Goal: Task Accomplishment & Management: Complete application form

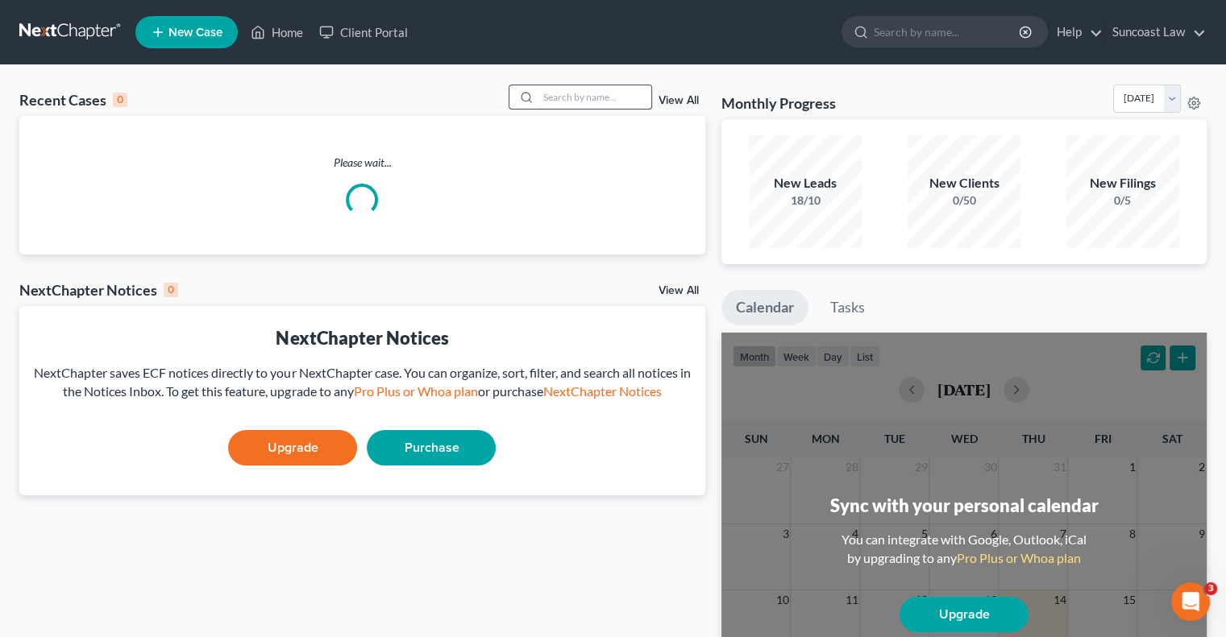
click at [574, 93] on input "search" at bounding box center [594, 96] width 113 height 23
type input "scag"
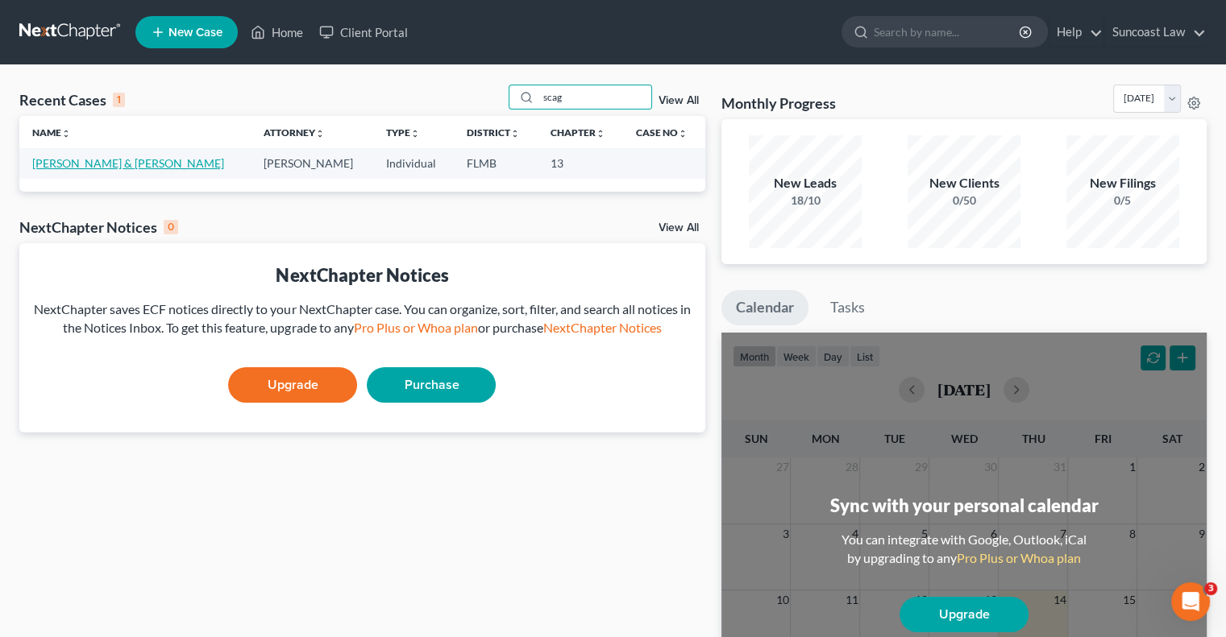
click at [126, 162] on link "[PERSON_NAME] & [PERSON_NAME]" at bounding box center [128, 163] width 192 height 14
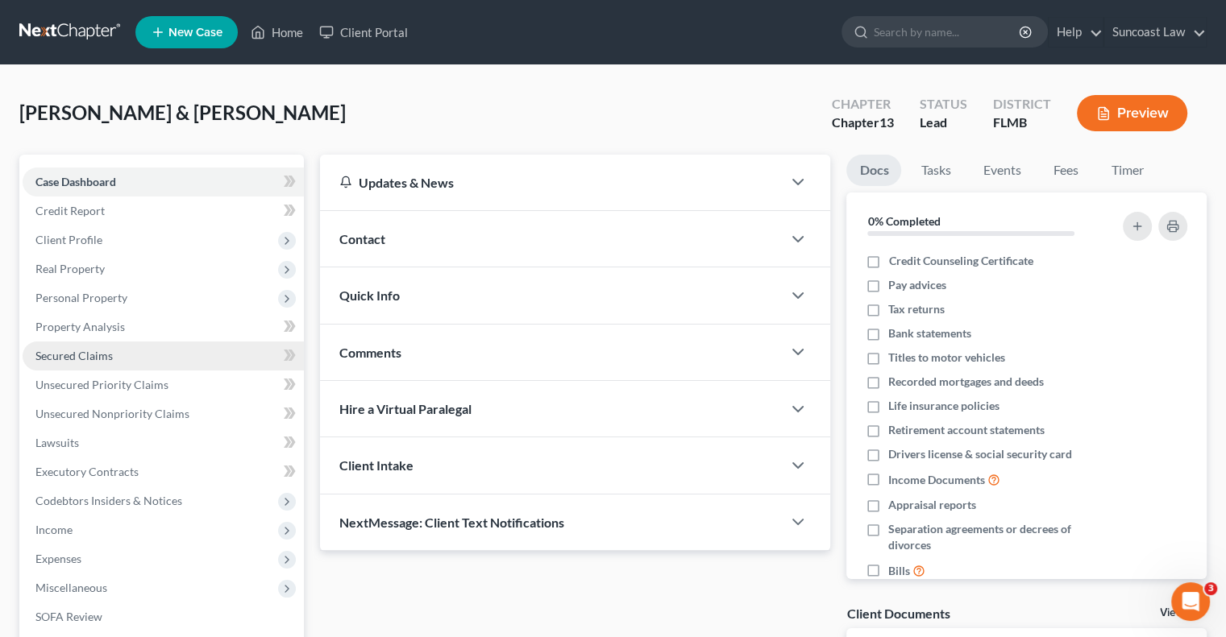
click at [100, 347] on link "Secured Claims" at bounding box center [163, 356] width 281 height 29
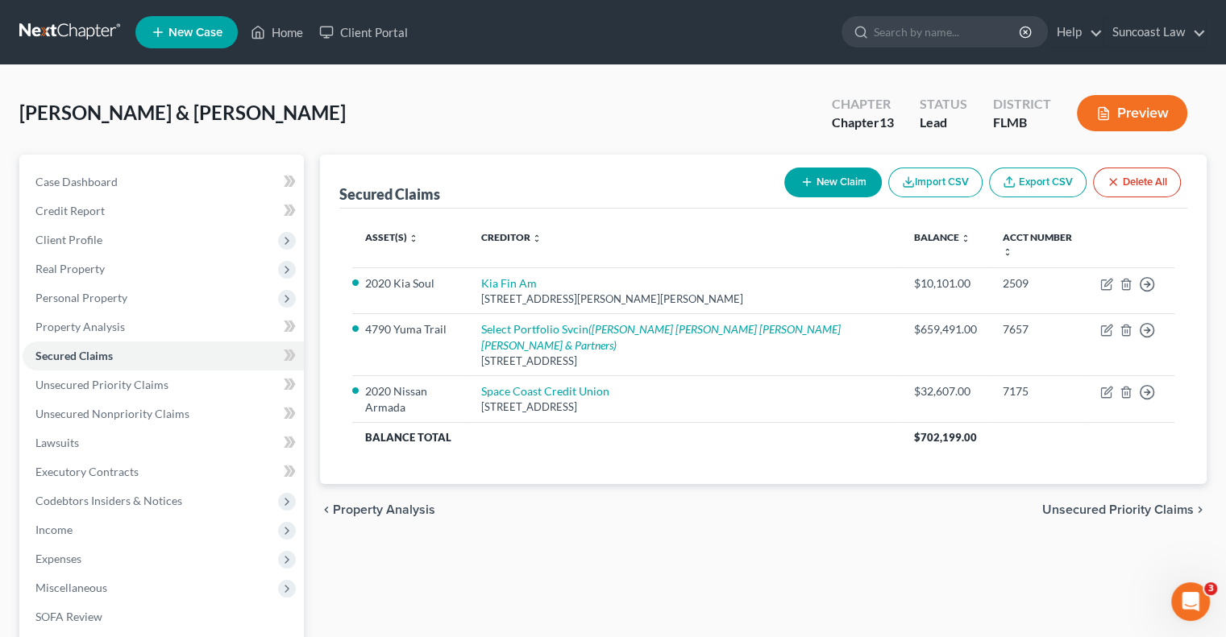
click at [847, 185] on button "New Claim" at bounding box center [832, 183] width 97 height 30
select select "2"
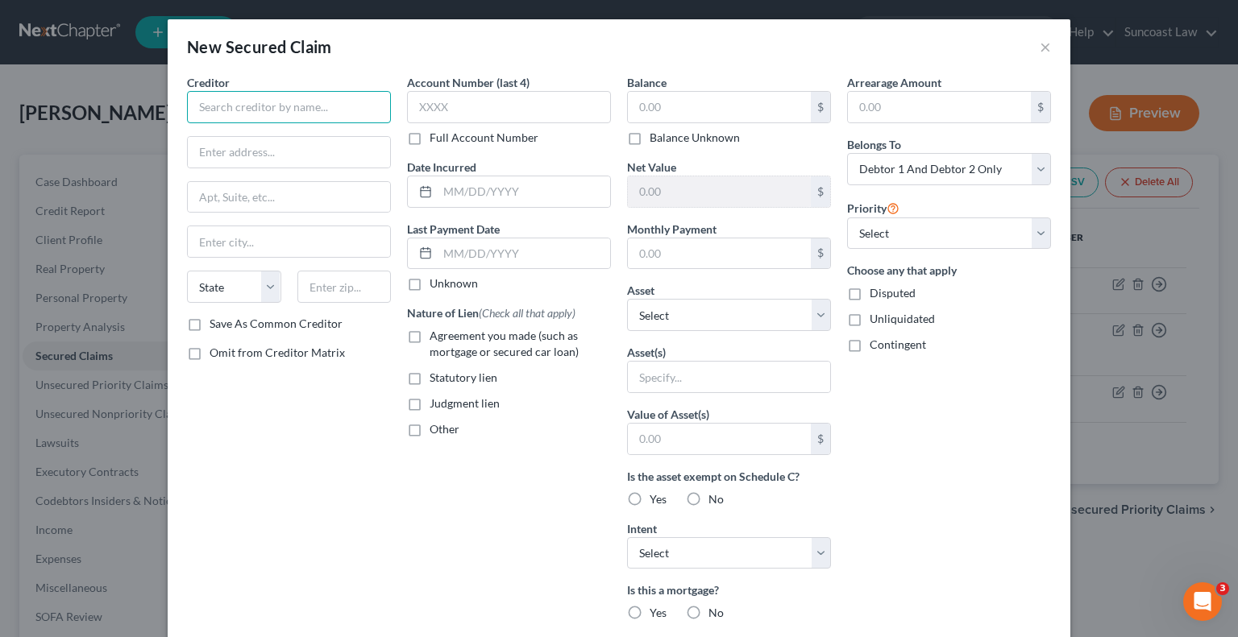
click at [292, 114] on input "text" at bounding box center [289, 107] width 204 height 32
type input "Indian Bay Estates"
drag, startPoint x: 259, startPoint y: 155, endPoint x: 296, endPoint y: 128, distance: 45.6
click at [259, 155] on input "text" at bounding box center [289, 152] width 202 height 31
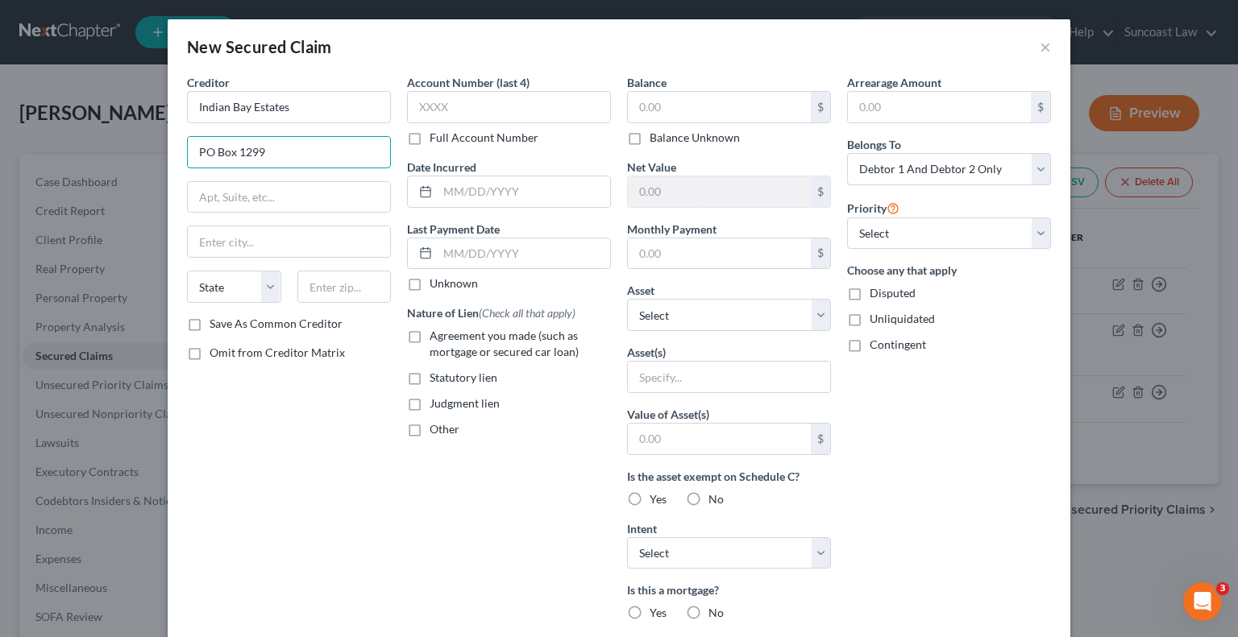
type input "PO Box 1299"
type input "32959"
type input "Sharpes"
select select "9"
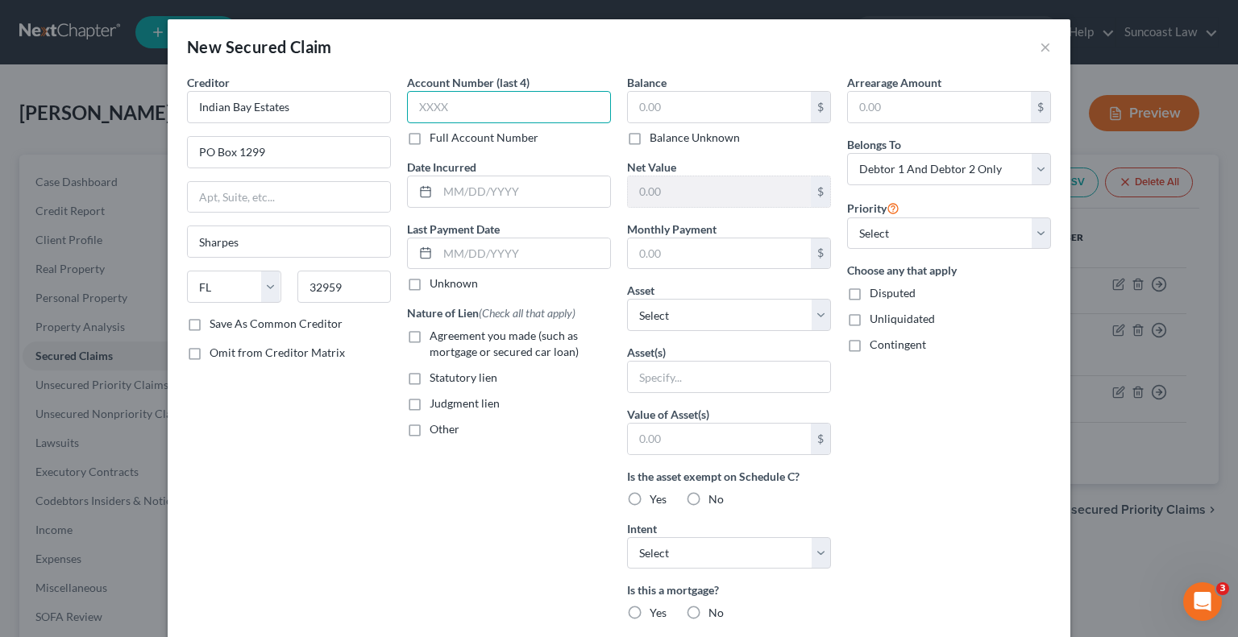
drag, startPoint x: 503, startPoint y: 110, endPoint x: 676, endPoint y: 77, distance: 176.4
click at [503, 110] on input "text" at bounding box center [509, 107] width 204 height 32
type input "0106"
click at [679, 106] on input "text" at bounding box center [719, 107] width 183 height 31
type input "350"
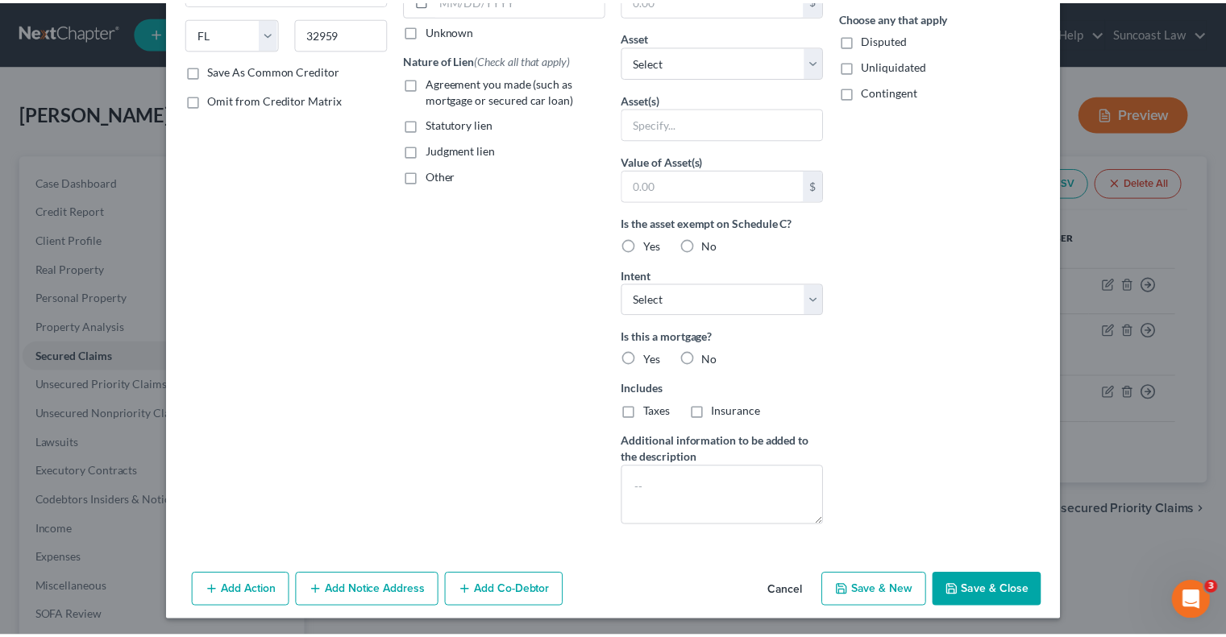
scroll to position [255, 0]
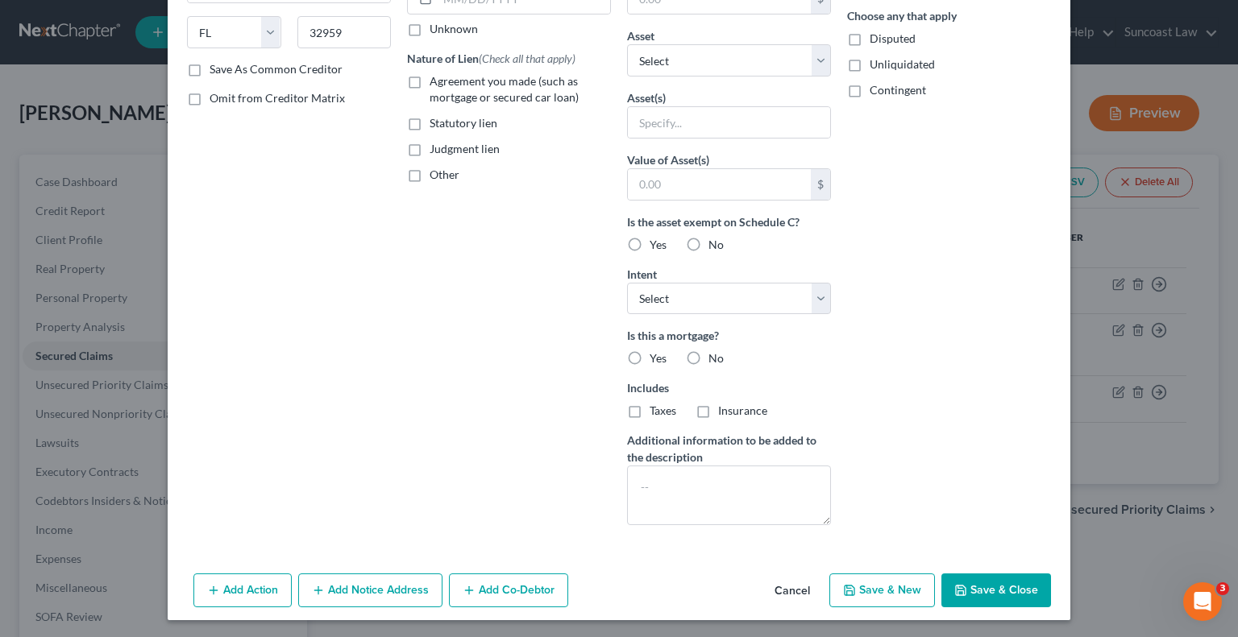
drag, startPoint x: 1006, startPoint y: 579, endPoint x: 999, endPoint y: 583, distance: 8.7
click at [1006, 580] on button "Save & Close" at bounding box center [996, 591] width 110 height 34
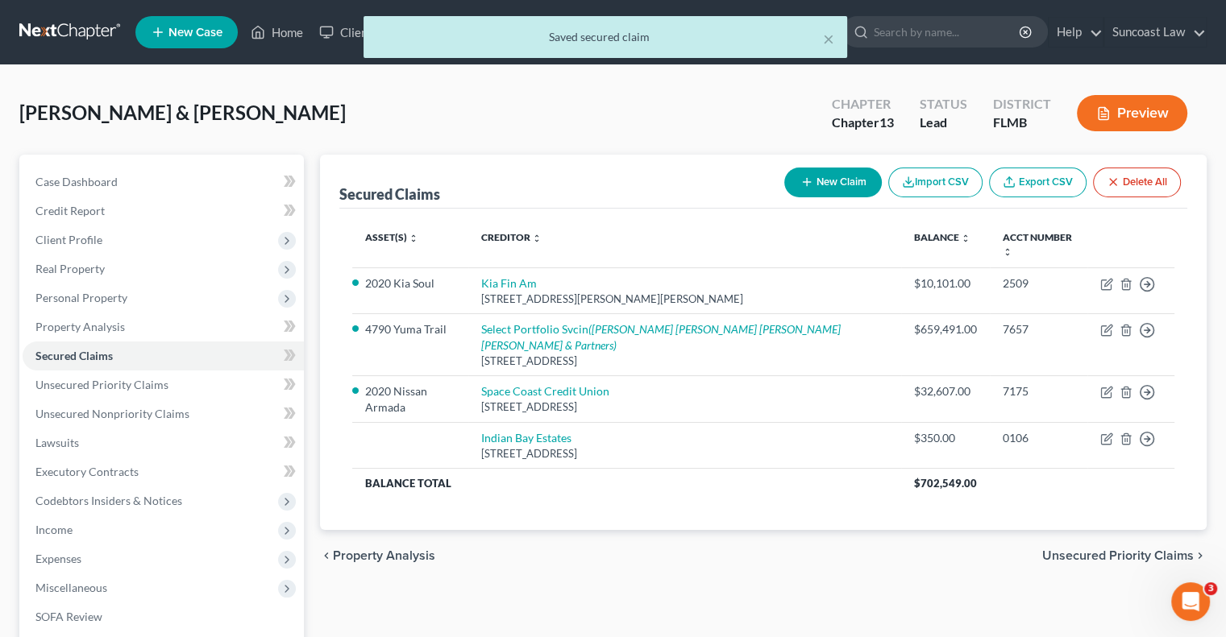
click at [293, 31] on div "× Saved secured claim" at bounding box center [605, 41] width 1226 height 50
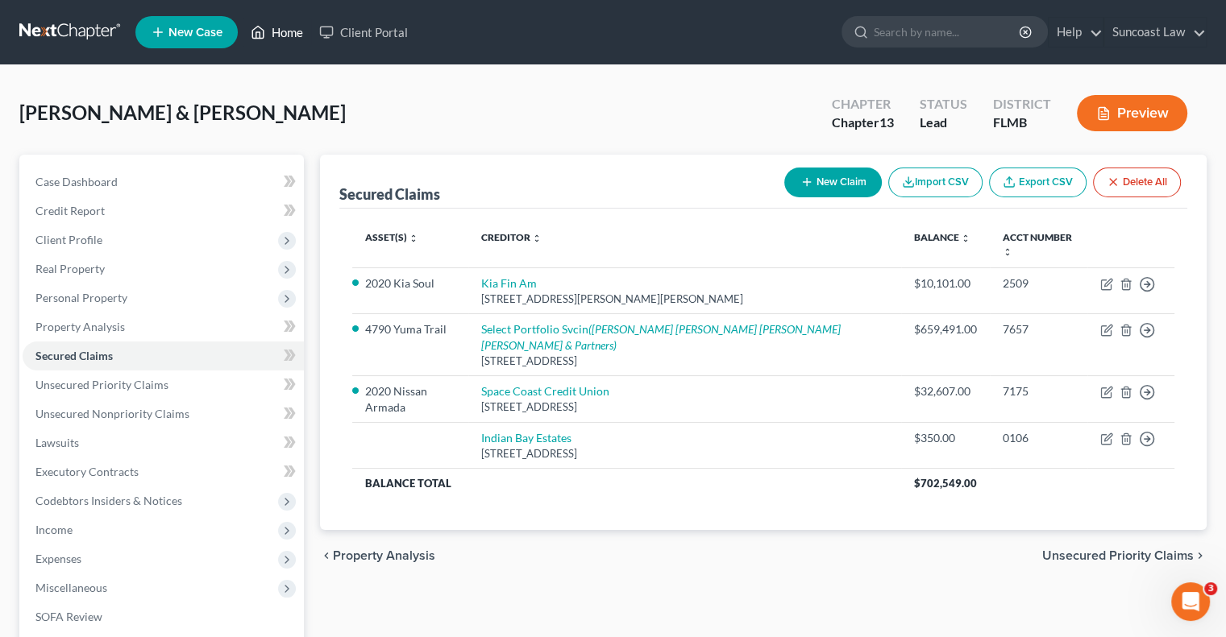
click at [297, 33] on link "Home" at bounding box center [277, 32] width 68 height 29
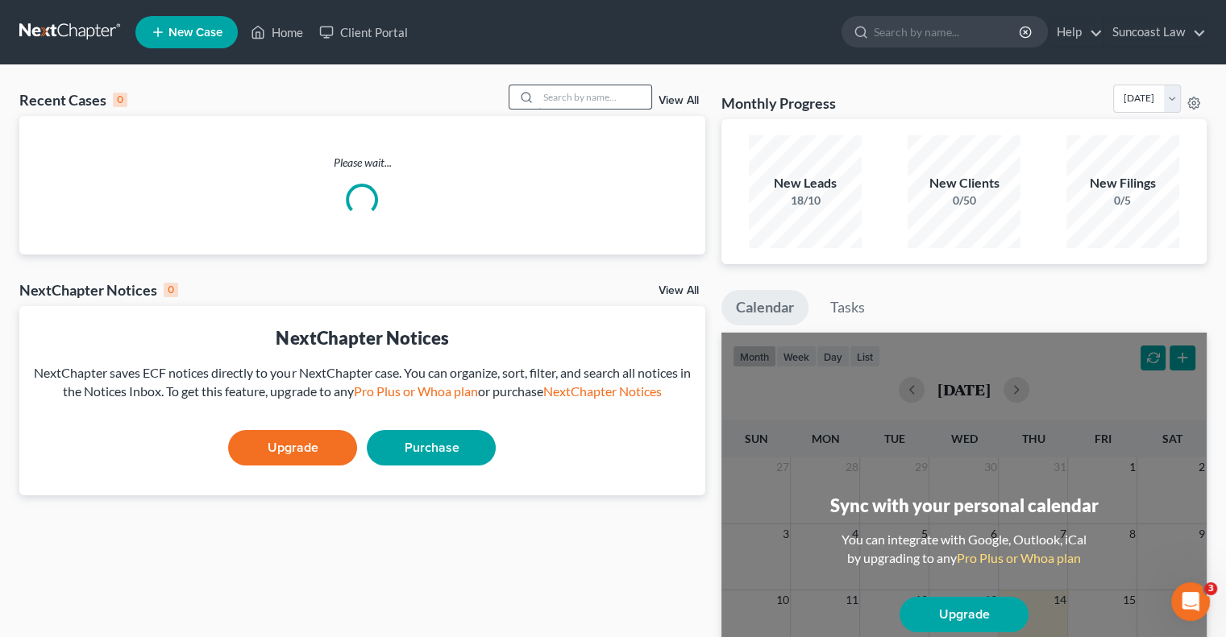
click at [596, 96] on input "search" at bounding box center [594, 96] width 113 height 23
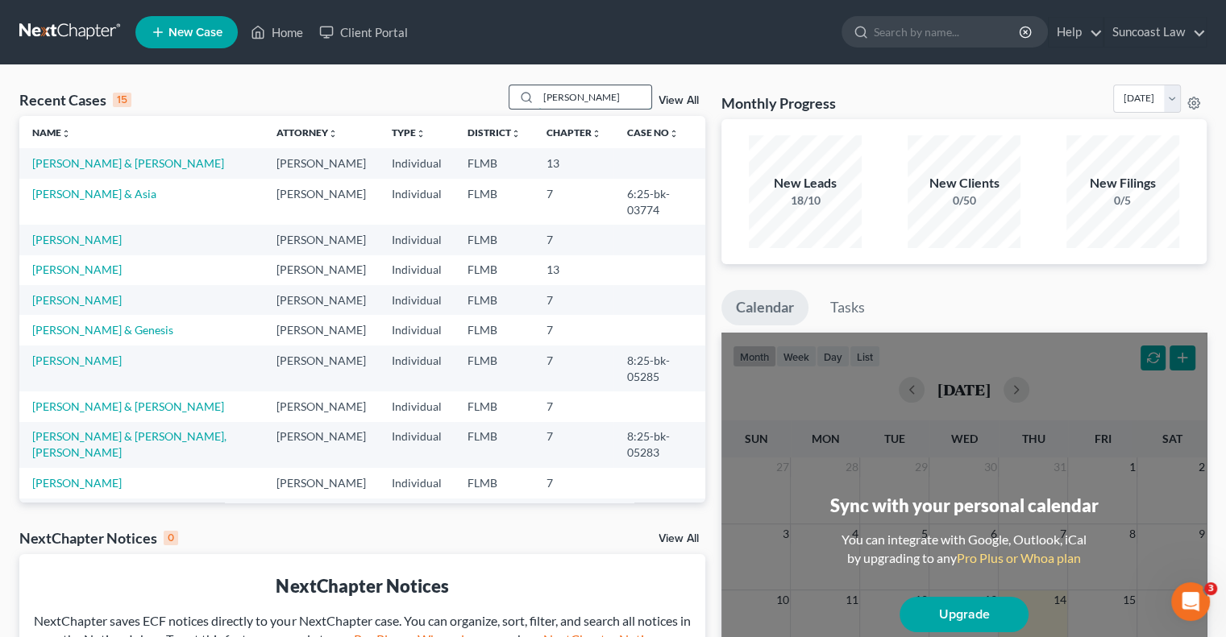
type input "[PERSON_NAME]"
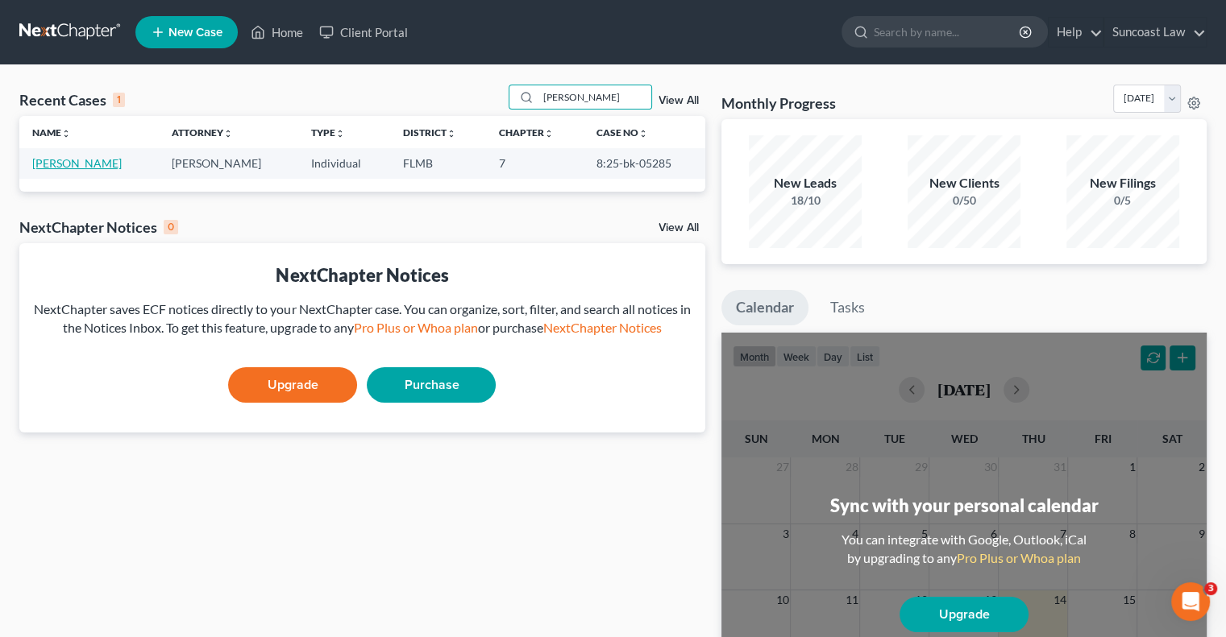
click at [74, 162] on link "[PERSON_NAME]" at bounding box center [76, 163] width 89 height 14
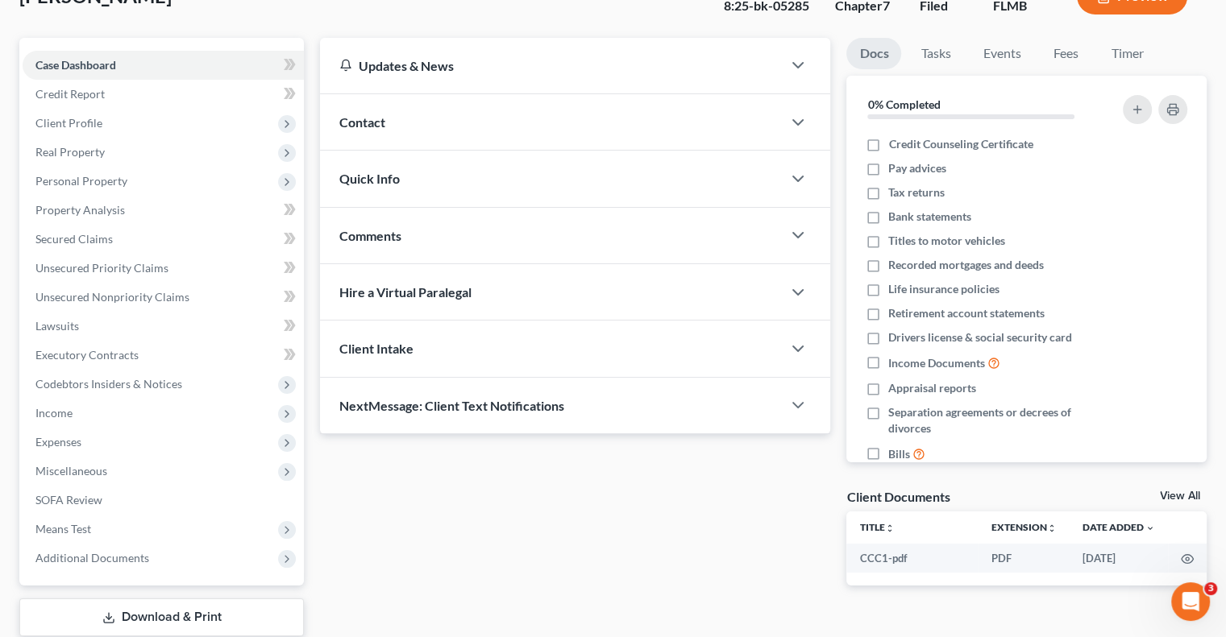
scroll to position [218, 0]
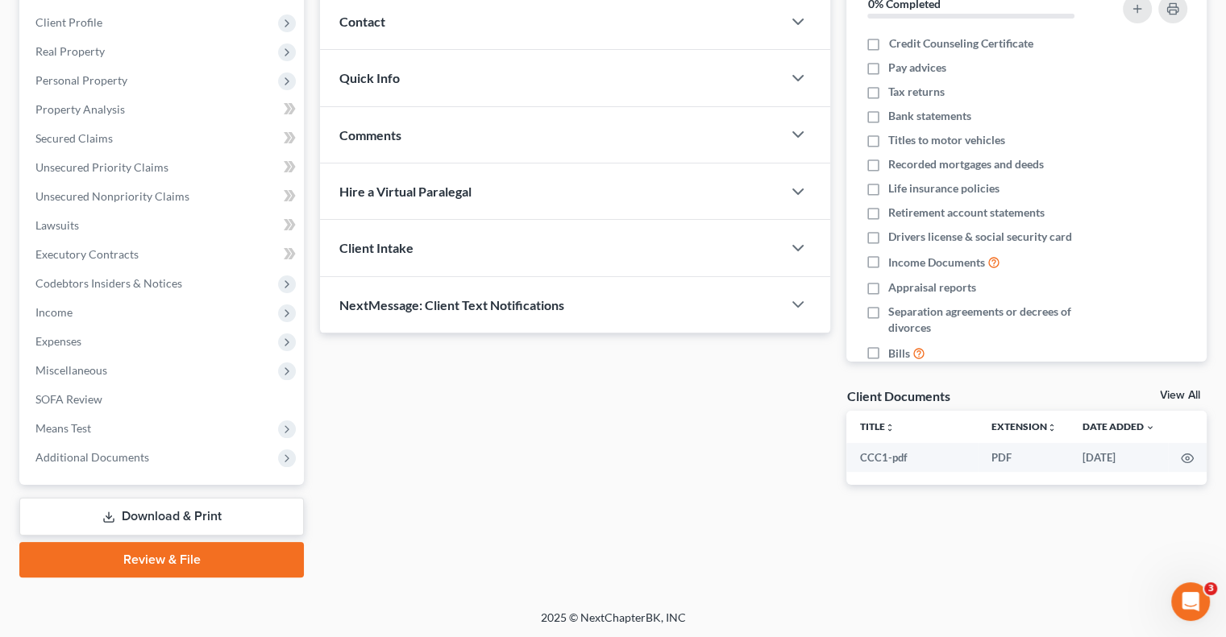
click at [144, 505] on link "Download & Print" at bounding box center [161, 517] width 284 height 38
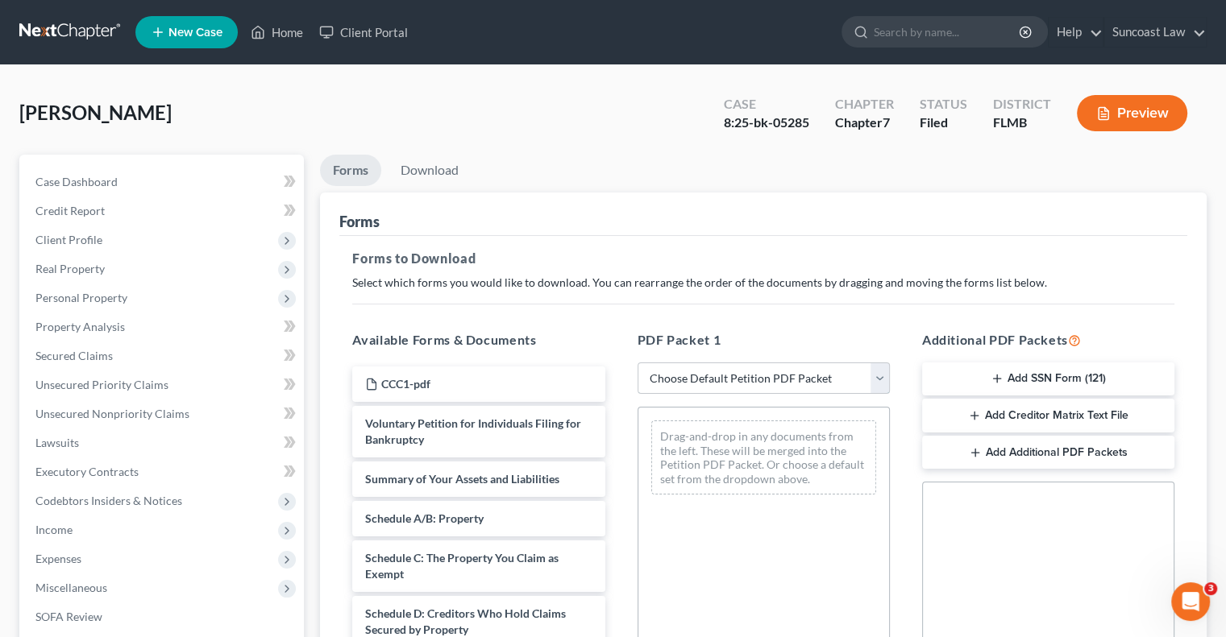
click at [738, 373] on select "Choose Default Petition PDF Packet Complete Bankruptcy Petition (all forms and …" at bounding box center [763, 379] width 252 height 32
select select "0"
click at [637, 363] on select "Choose Default Petition PDF Packet Complete Bankruptcy Petition (all forms and …" at bounding box center [763, 379] width 252 height 32
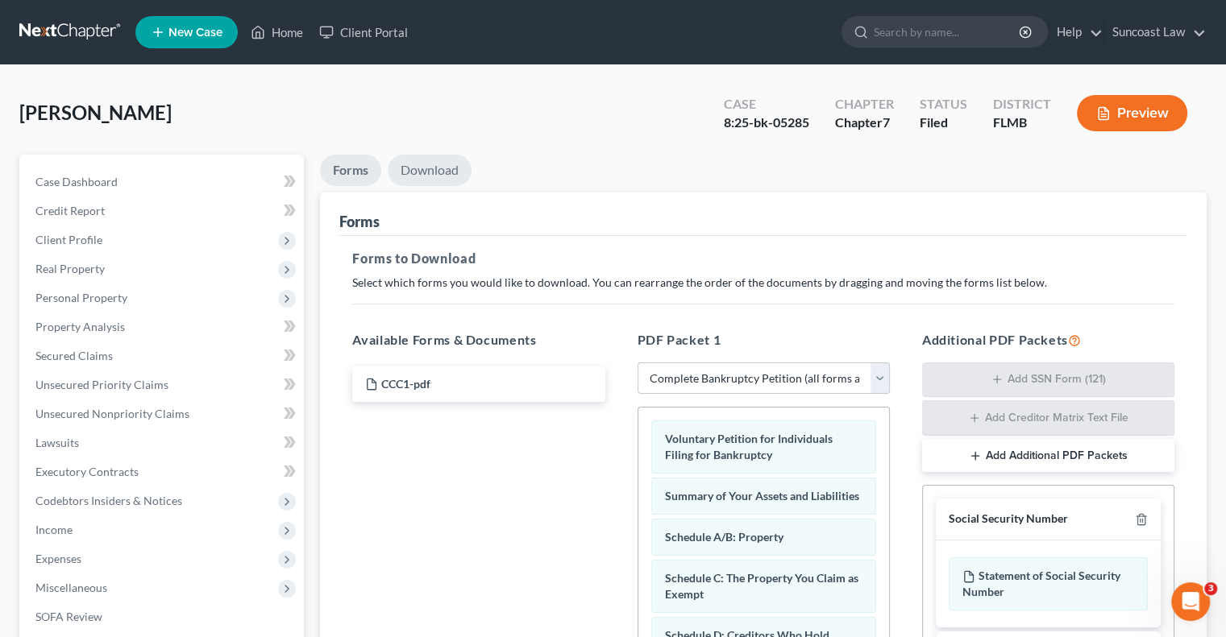
drag, startPoint x: 451, startPoint y: 169, endPoint x: 454, endPoint y: 182, distance: 13.3
click at [450, 169] on link "Download" at bounding box center [430, 170] width 84 height 31
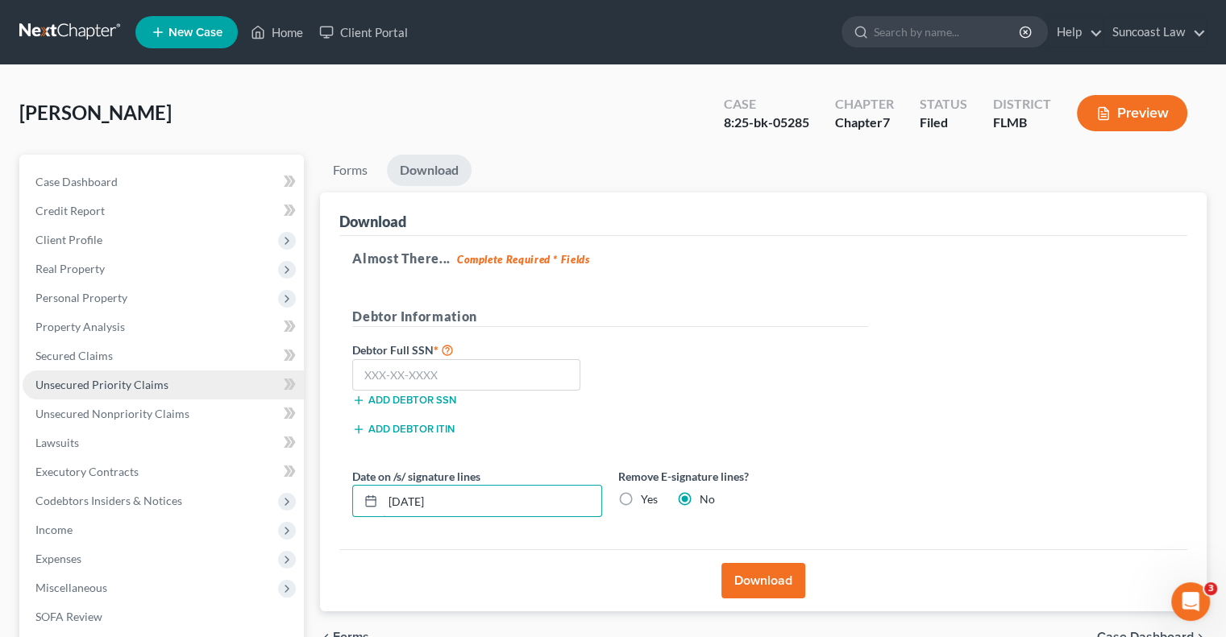
drag, startPoint x: 450, startPoint y: 494, endPoint x: 234, endPoint y: 379, distance: 244.8
click at [334, 492] on div "Download Almost There... Complete Required * Fields Debtor Information Debtor F…" at bounding box center [763, 403] width 886 height 420
type input "[DATE]"
click at [764, 579] on button "Download" at bounding box center [763, 580] width 84 height 35
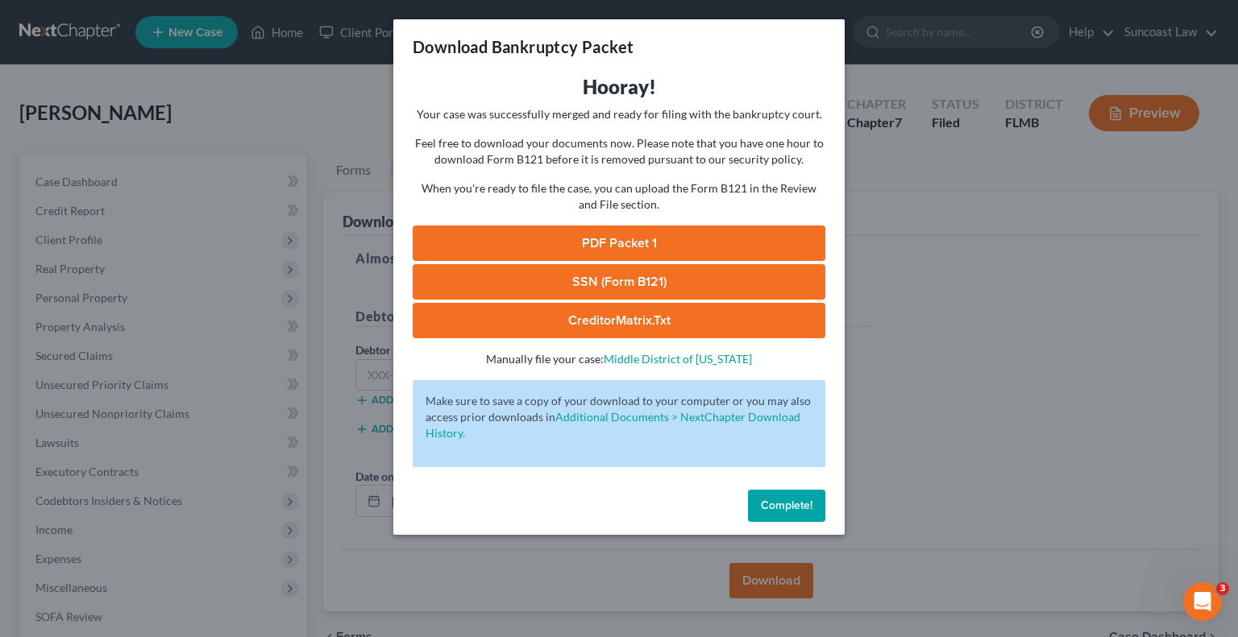
drag, startPoint x: 638, startPoint y: 247, endPoint x: 857, endPoint y: 280, distance: 220.7
click at [638, 247] on link "PDF Packet 1" at bounding box center [619, 243] width 413 height 35
click at [774, 499] on span "Complete!" at bounding box center [787, 506] width 52 height 14
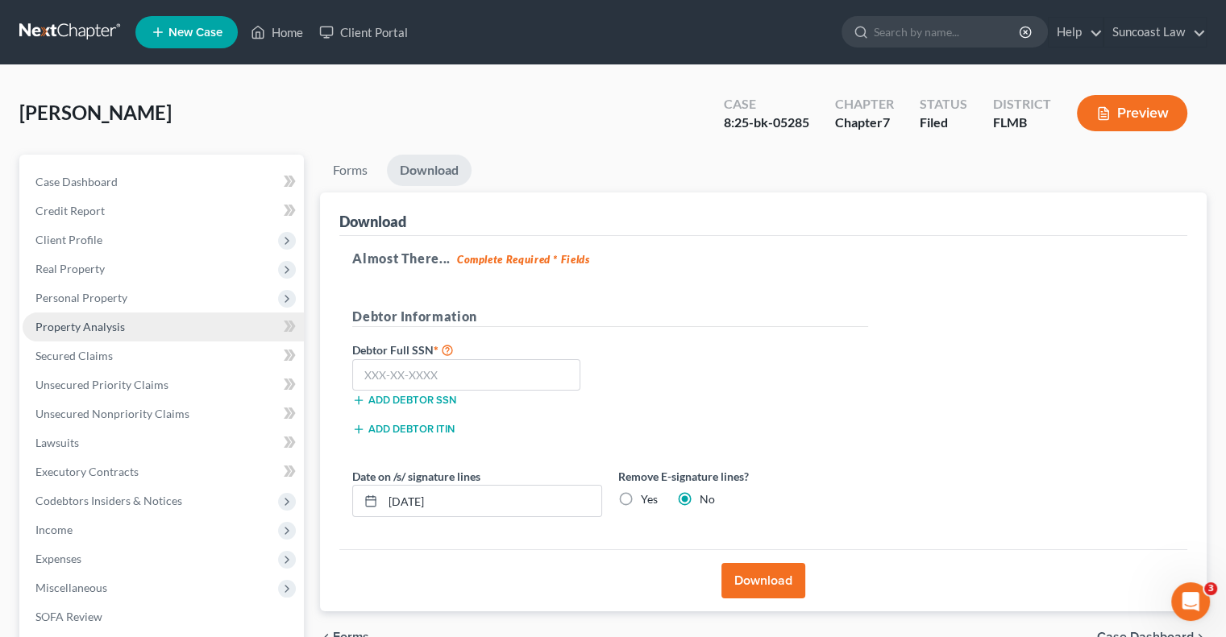
click at [117, 328] on span "Property Analysis" at bounding box center [79, 327] width 89 height 14
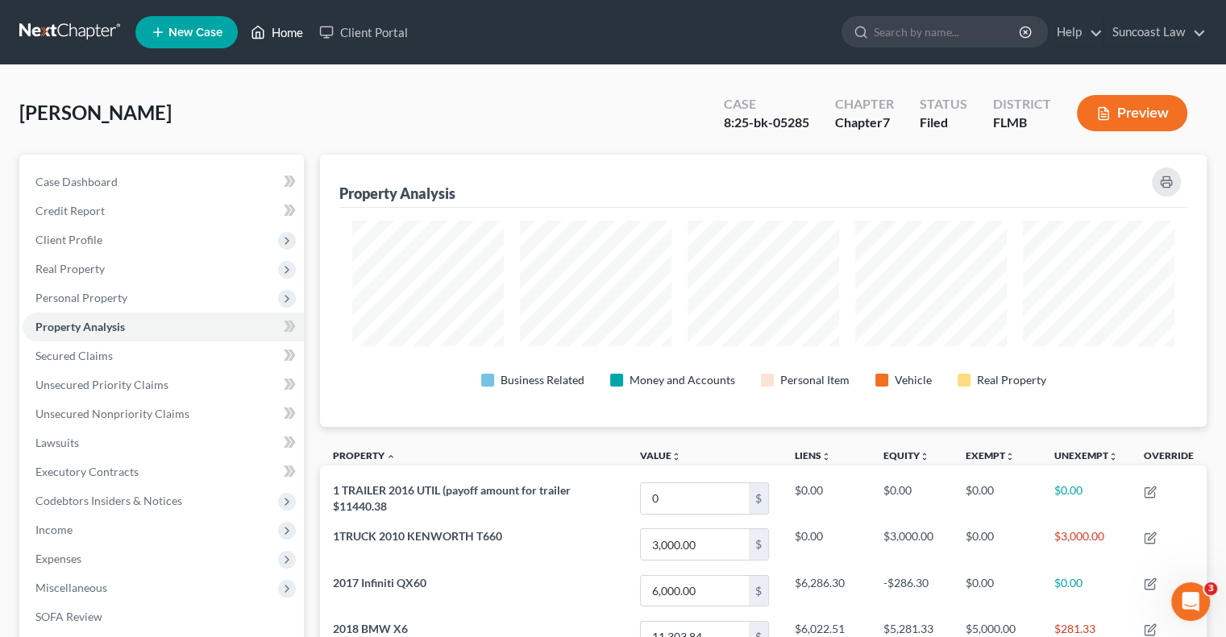
click at [297, 28] on link "Home" at bounding box center [277, 32] width 68 height 29
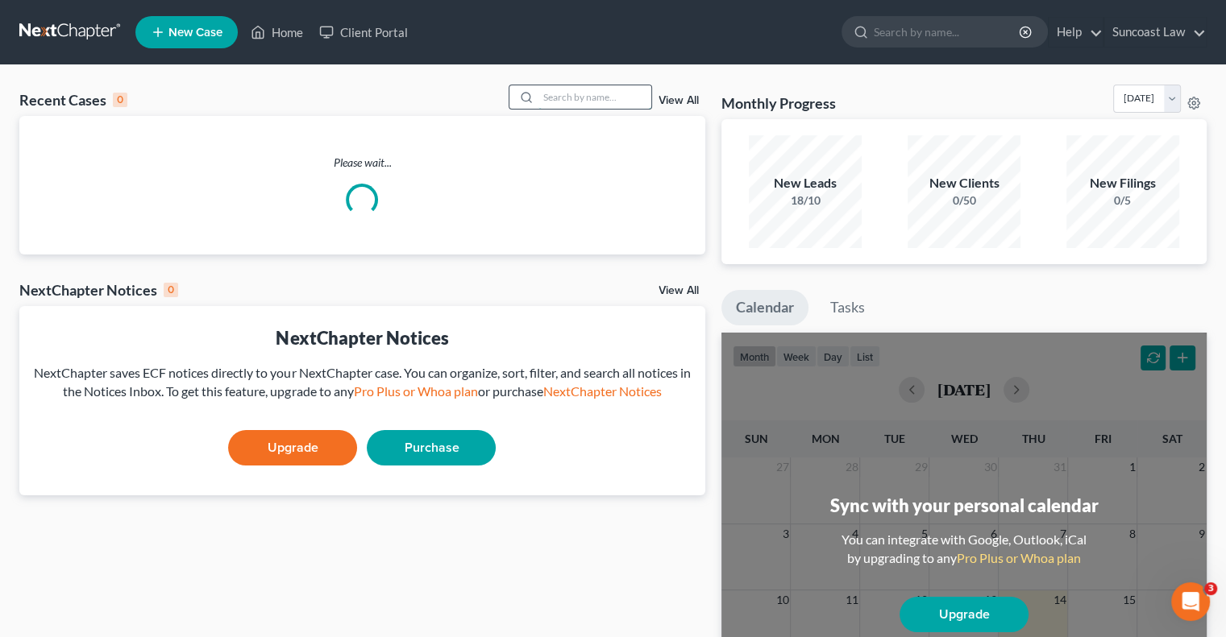
click at [579, 96] on input "search" at bounding box center [594, 96] width 113 height 23
type input "rand"
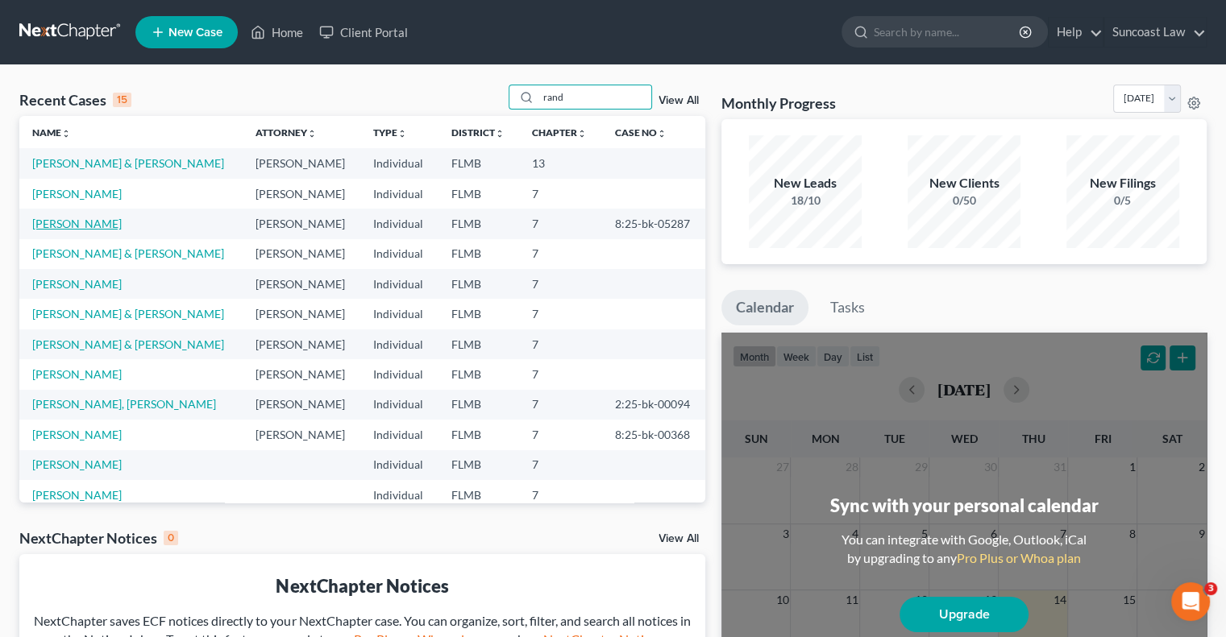
click at [77, 220] on link "[PERSON_NAME]" at bounding box center [76, 224] width 89 height 14
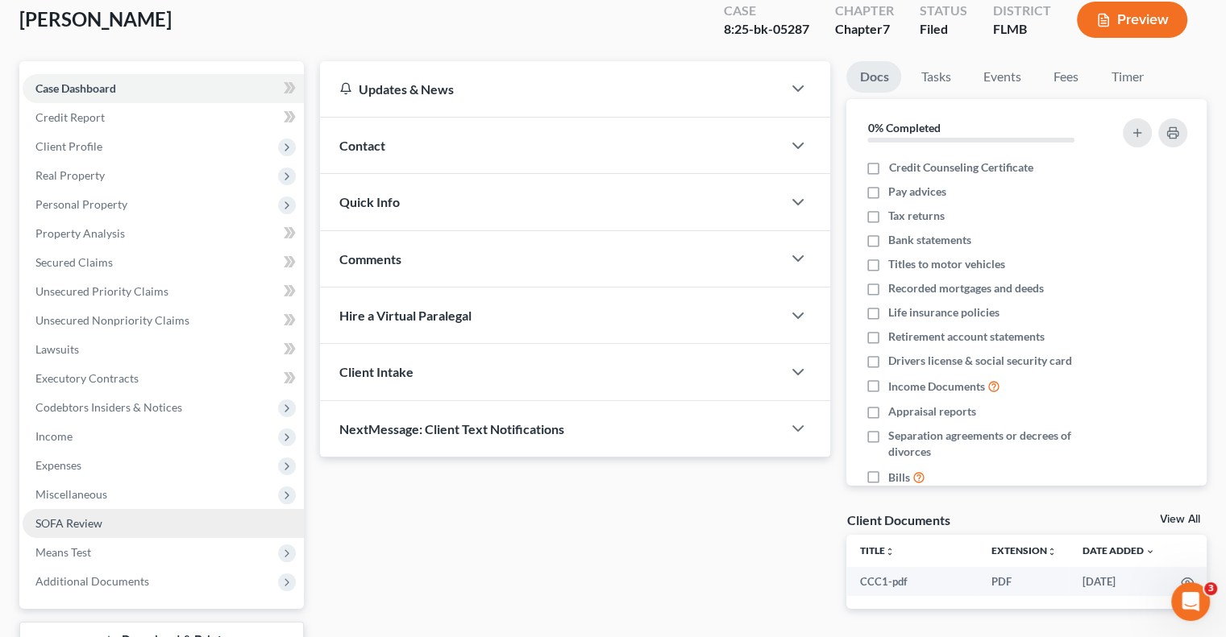
scroll to position [218, 0]
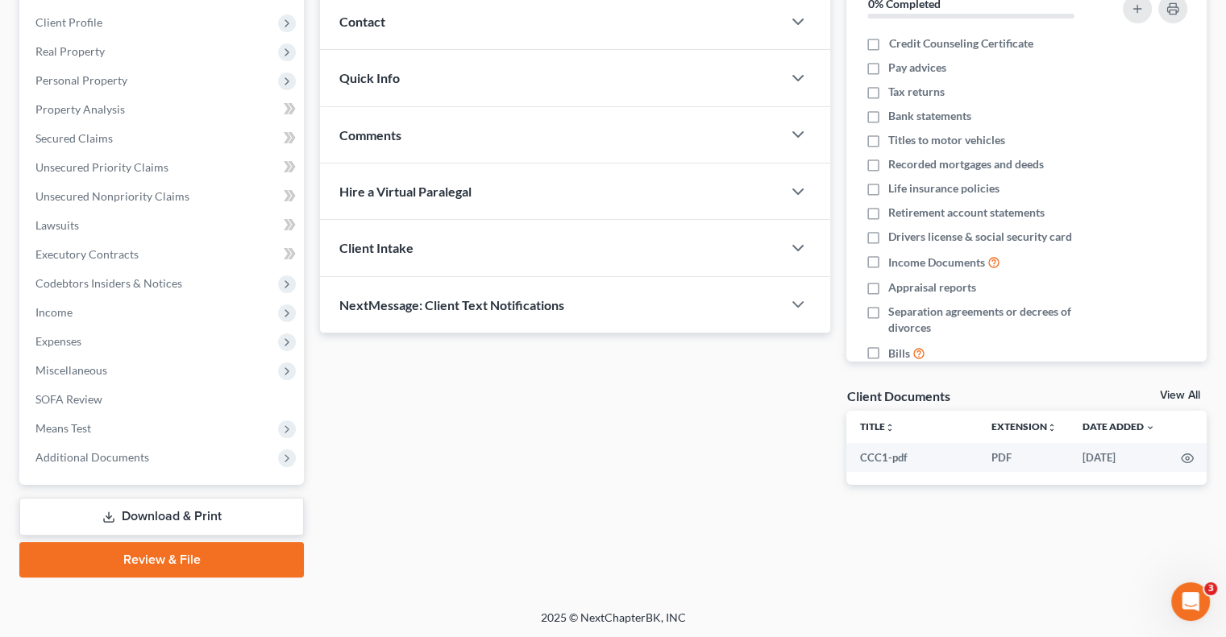
click at [165, 518] on link "Download & Print" at bounding box center [161, 517] width 284 height 38
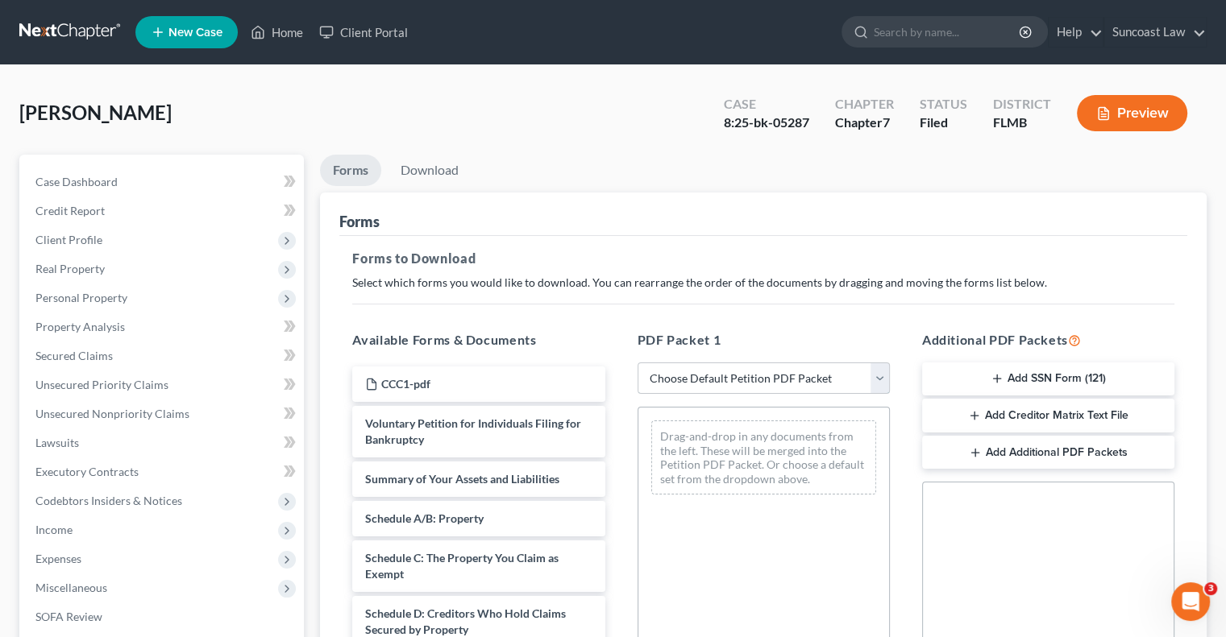
drag, startPoint x: 720, startPoint y: 373, endPoint x: 735, endPoint y: 391, distance: 22.9
click at [720, 373] on select "Choose Default Petition PDF Packet Complete Bankruptcy Petition (all forms and …" at bounding box center [763, 379] width 252 height 32
select select "0"
click at [637, 363] on select "Choose Default Petition PDF Packet Complete Bankruptcy Petition (all forms and …" at bounding box center [763, 379] width 252 height 32
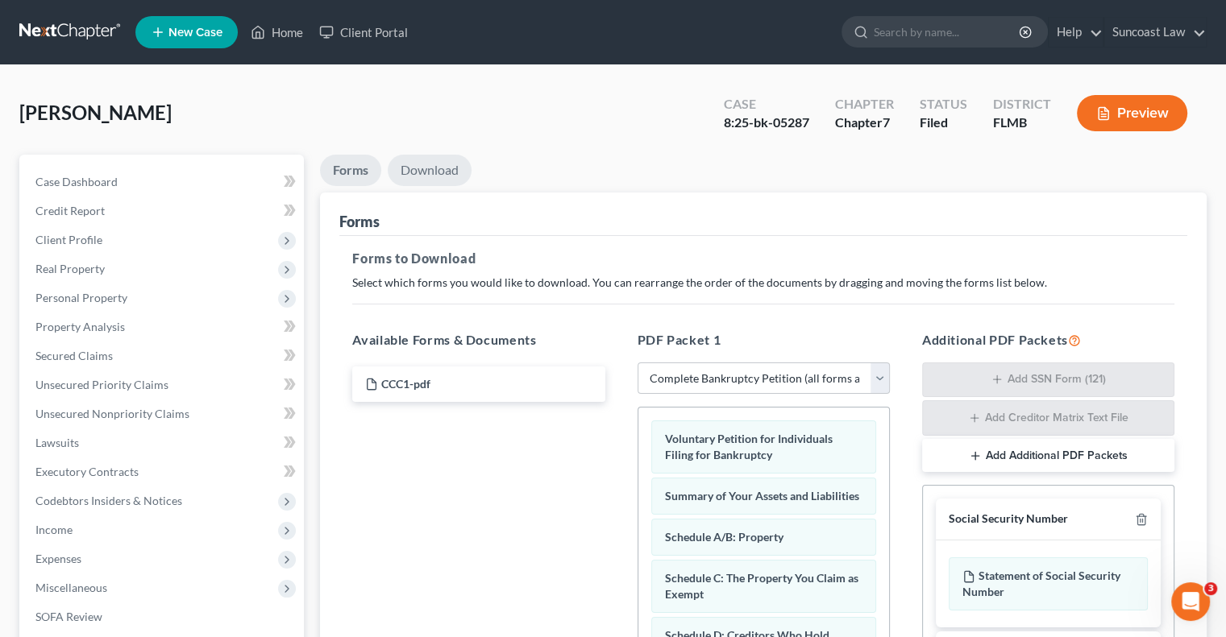
click at [438, 170] on link "Download" at bounding box center [430, 170] width 84 height 31
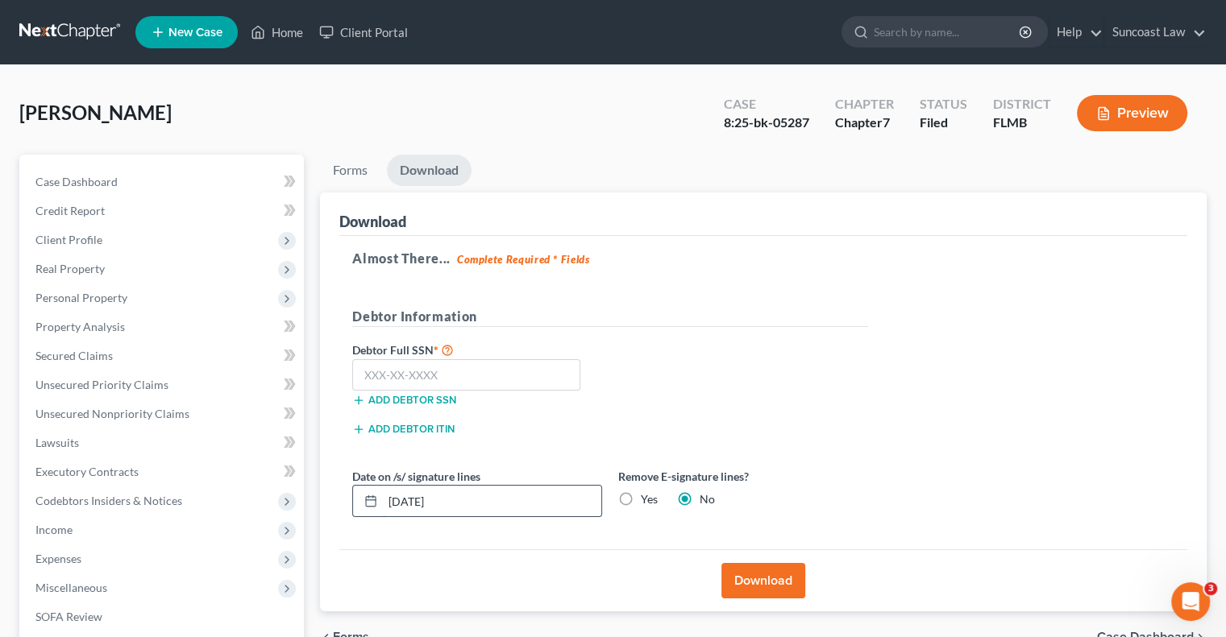
drag, startPoint x: 460, startPoint y: 496, endPoint x: 372, endPoint y: 496, distance: 87.8
click at [372, 496] on div "[DATE]" at bounding box center [477, 501] width 250 height 32
type input "[DATE]"
click at [786, 580] on button "Download" at bounding box center [763, 580] width 84 height 35
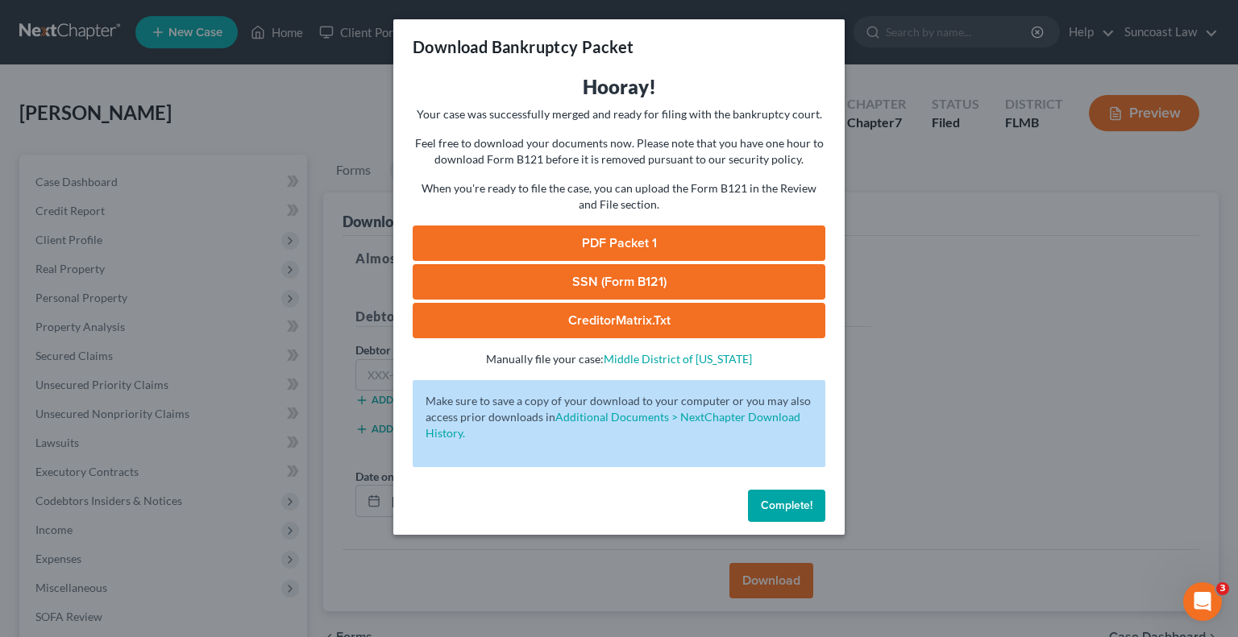
click at [669, 237] on link "PDF Packet 1" at bounding box center [619, 243] width 413 height 35
drag, startPoint x: 804, startPoint y: 504, endPoint x: 749, endPoint y: 633, distance: 141.1
click at [804, 504] on span "Complete!" at bounding box center [787, 506] width 52 height 14
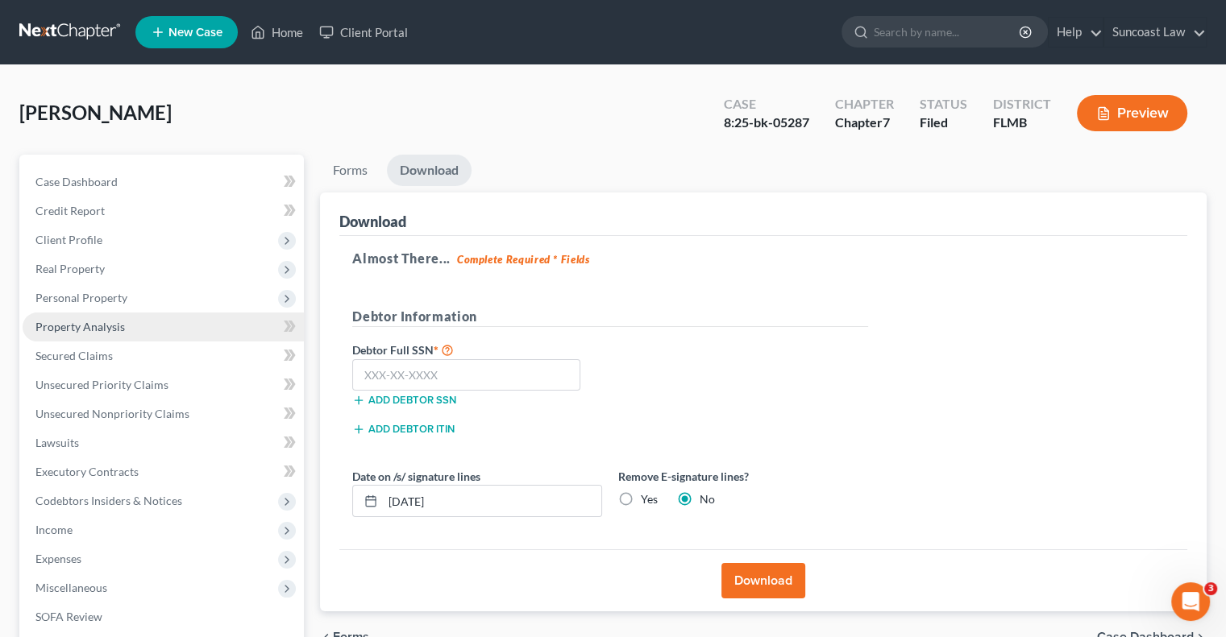
click at [108, 320] on span "Property Analysis" at bounding box center [79, 327] width 89 height 14
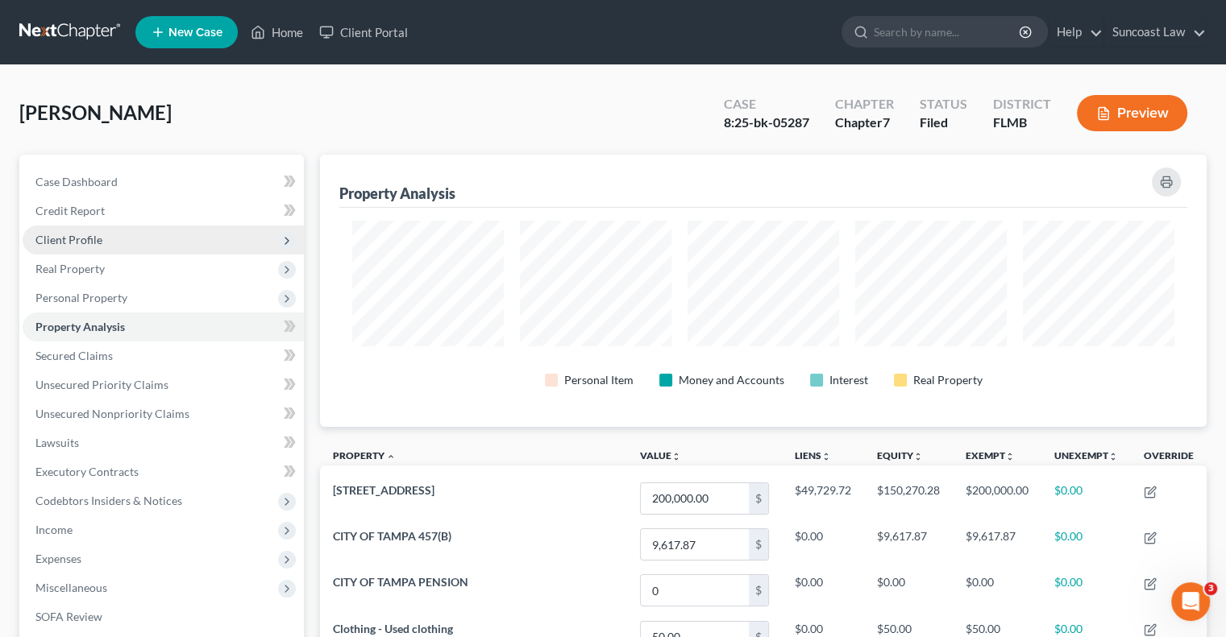
drag, startPoint x: 90, startPoint y: 231, endPoint x: 102, endPoint y: 231, distance: 11.3
click at [90, 231] on span "Client Profile" at bounding box center [163, 240] width 281 height 29
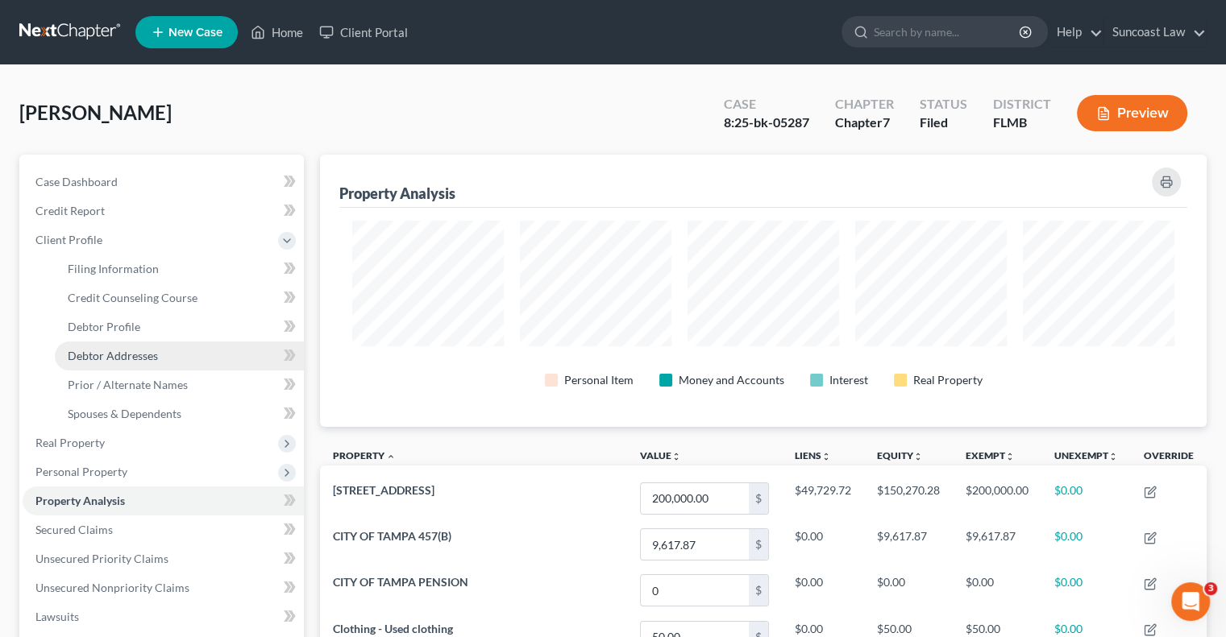
click at [157, 360] on link "Debtor Addresses" at bounding box center [179, 356] width 249 height 29
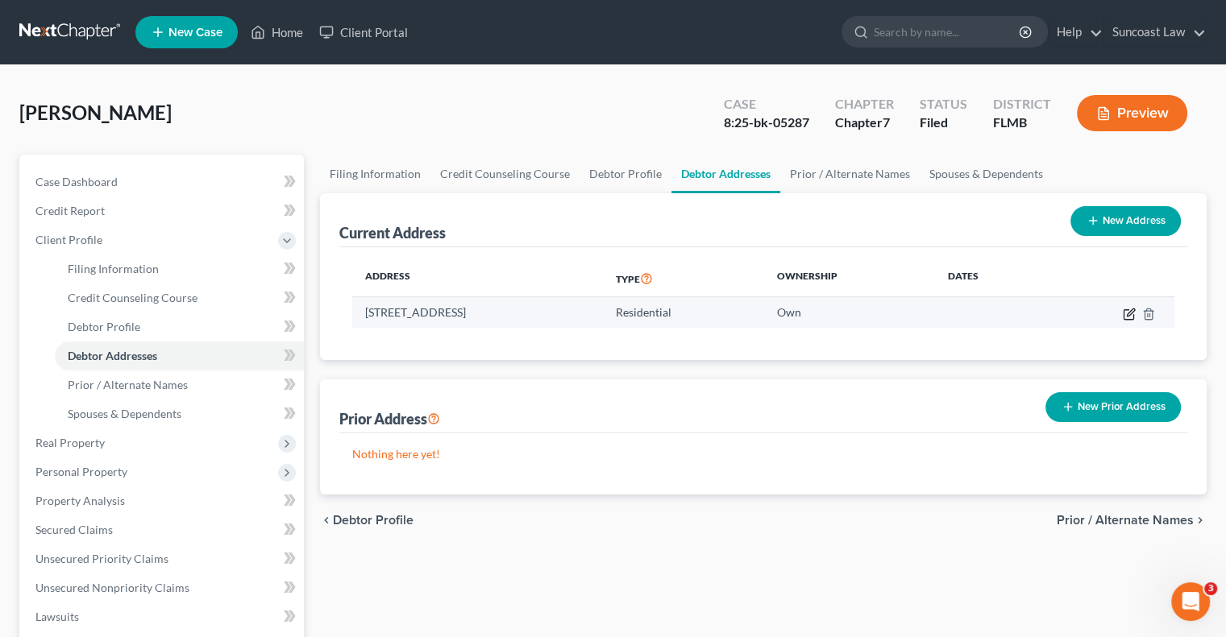
click at [1128, 309] on icon "button" at bounding box center [1128, 314] width 13 height 13
select select "9"
select select "50"
select select "0"
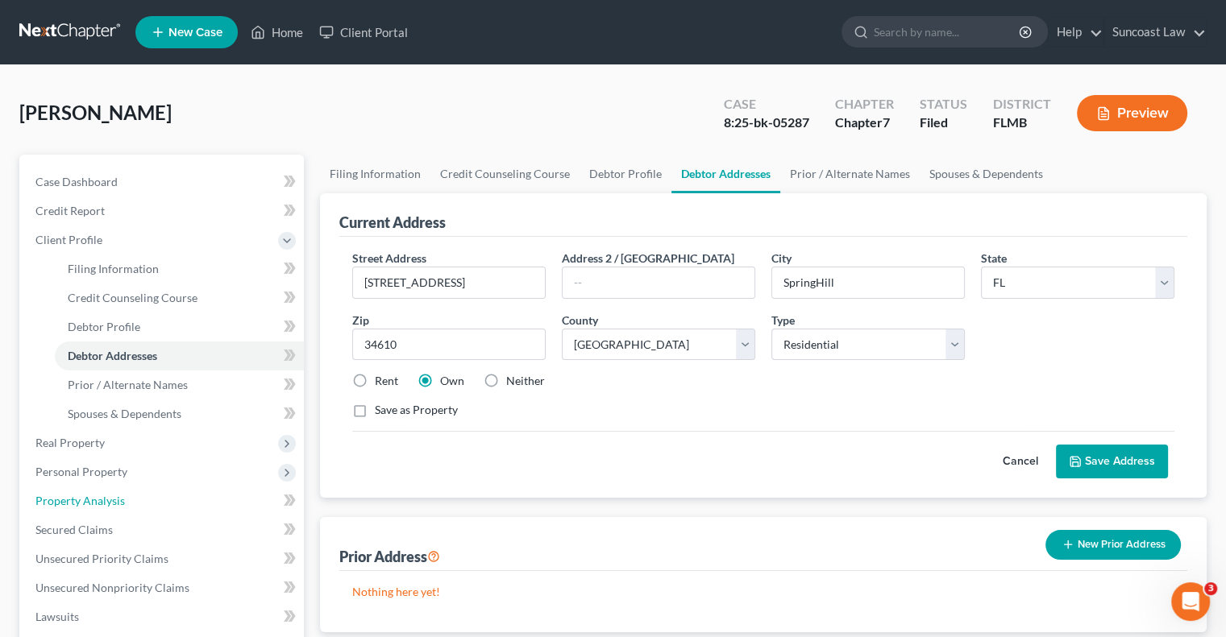
drag, startPoint x: 105, startPoint y: 500, endPoint x: 599, endPoint y: 13, distance: 693.4
click at [105, 500] on span "Property Analysis" at bounding box center [79, 501] width 89 height 14
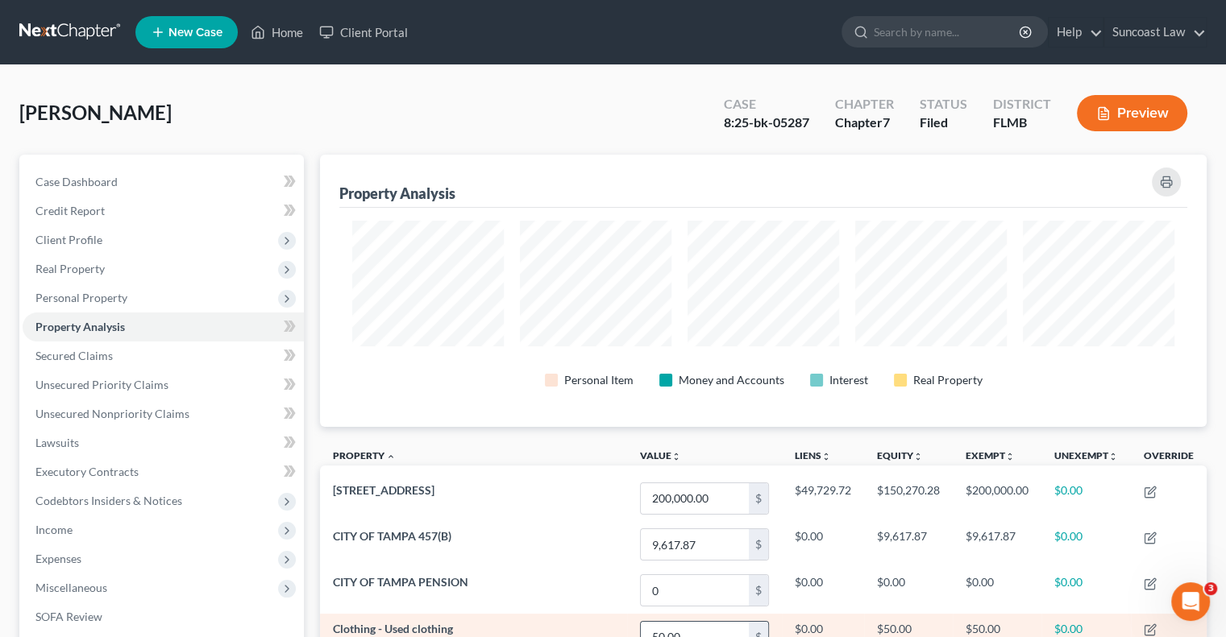
scroll to position [272, 886]
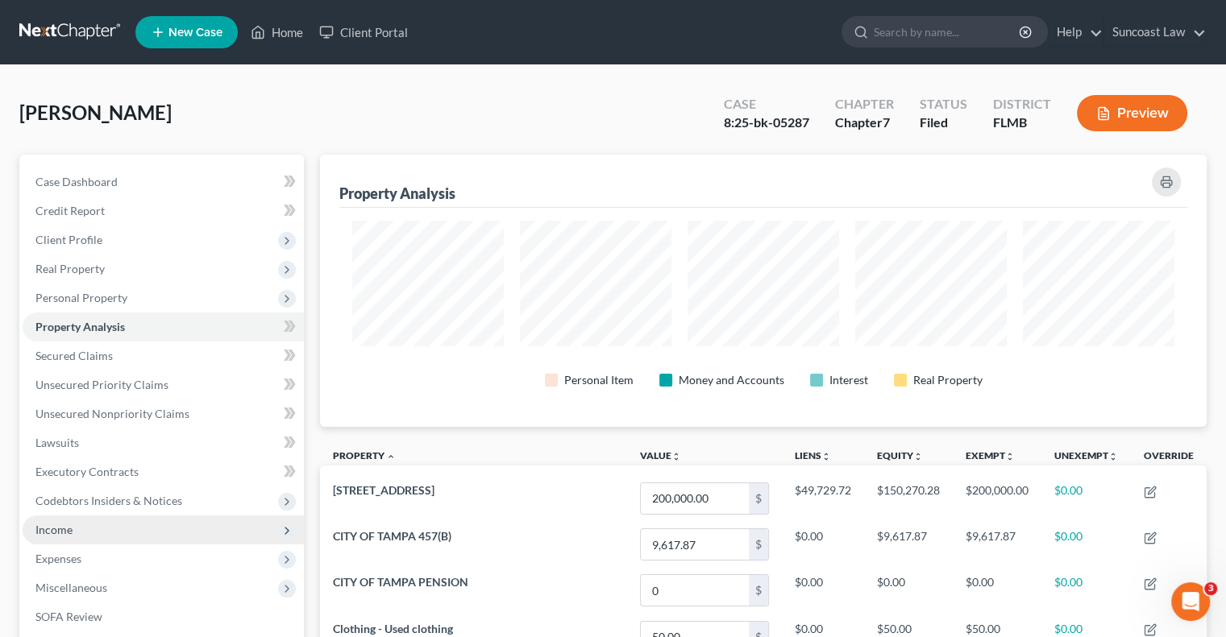
drag, startPoint x: 80, startPoint y: 524, endPoint x: 152, endPoint y: 539, distance: 74.1
click at [80, 524] on span "Income" at bounding box center [163, 530] width 281 height 29
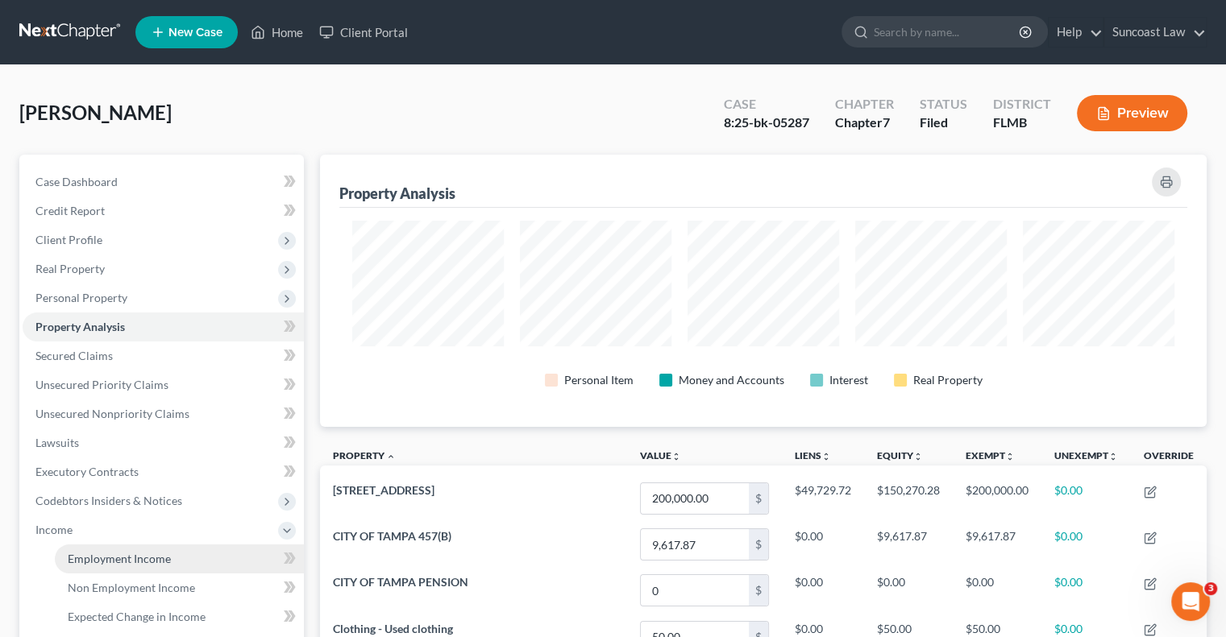
drag, startPoint x: 147, startPoint y: 554, endPoint x: 156, endPoint y: 550, distance: 9.0
click at [148, 554] on span "Employment Income" at bounding box center [119, 559] width 103 height 14
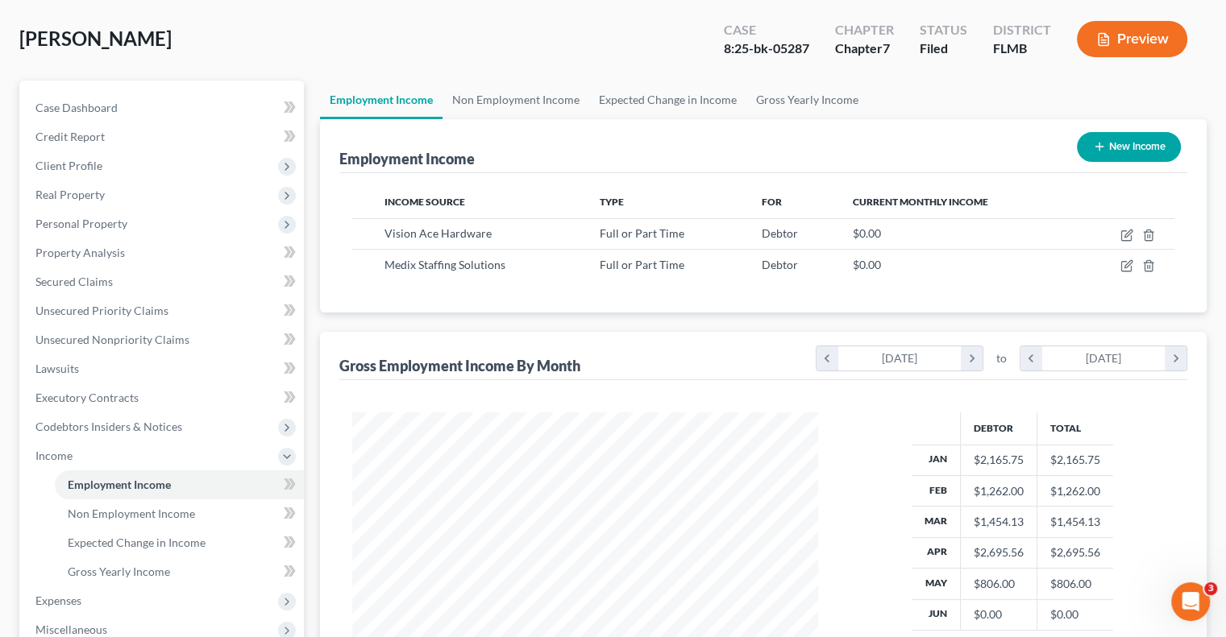
scroll to position [161, 0]
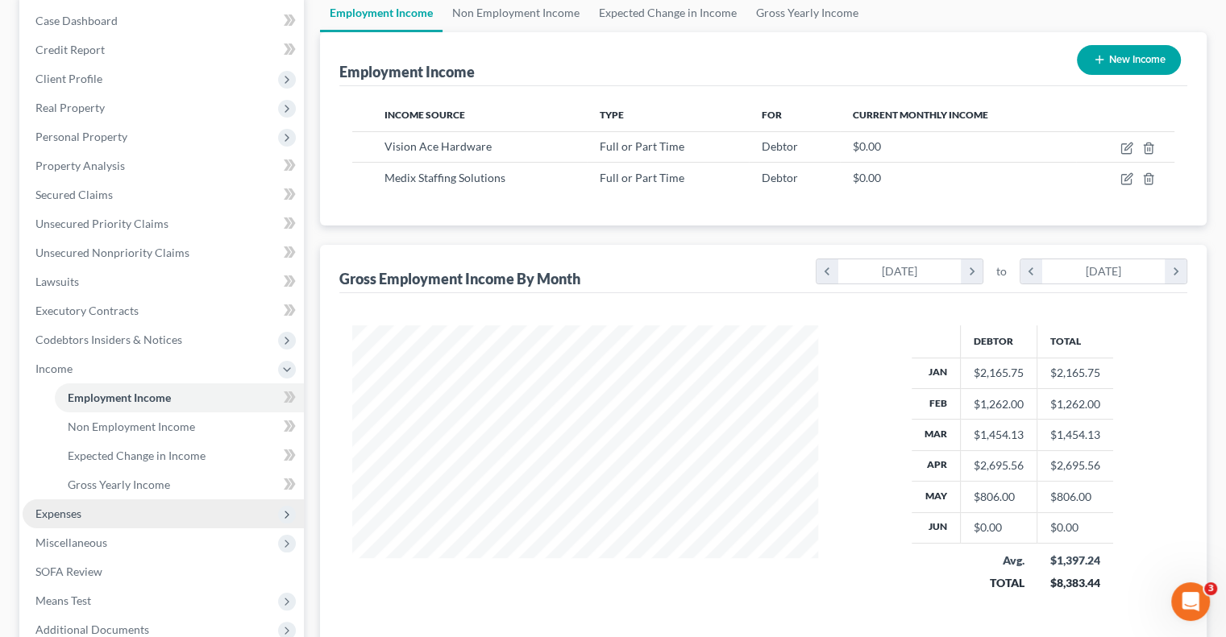
click at [95, 516] on span "Expenses" at bounding box center [163, 514] width 281 height 29
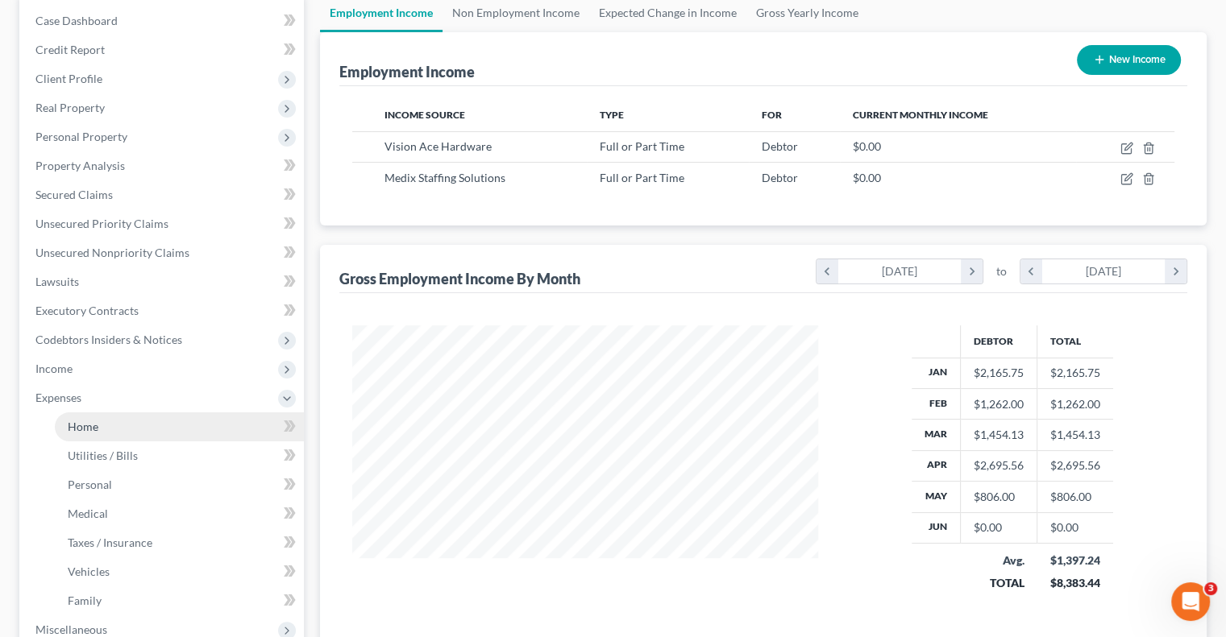
click at [94, 428] on span "Home" at bounding box center [83, 427] width 31 height 14
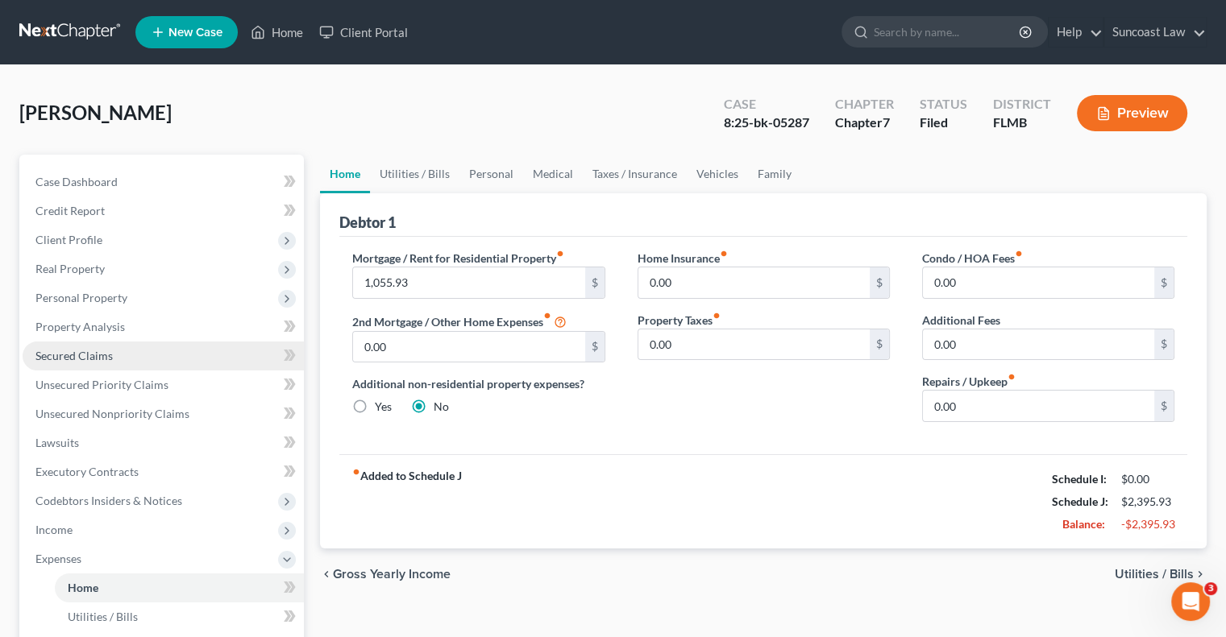
click at [95, 352] on span "Secured Claims" at bounding box center [73, 356] width 77 height 14
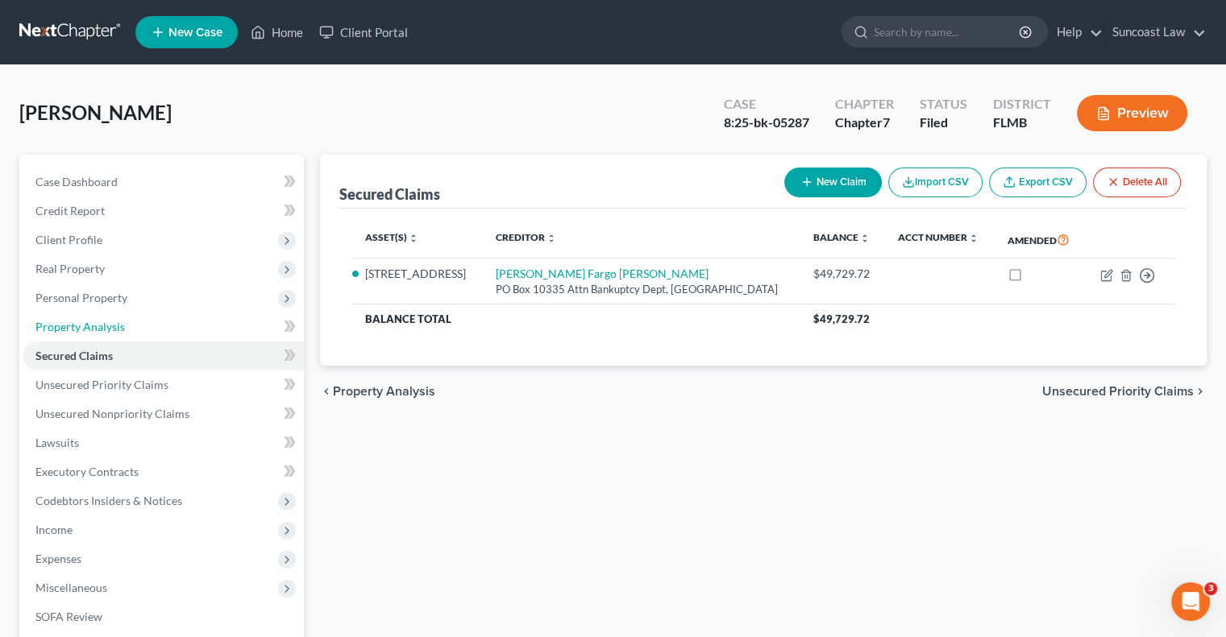
drag, startPoint x: 107, startPoint y: 328, endPoint x: 583, endPoint y: 409, distance: 483.1
click at [107, 328] on span "Property Analysis" at bounding box center [79, 327] width 89 height 14
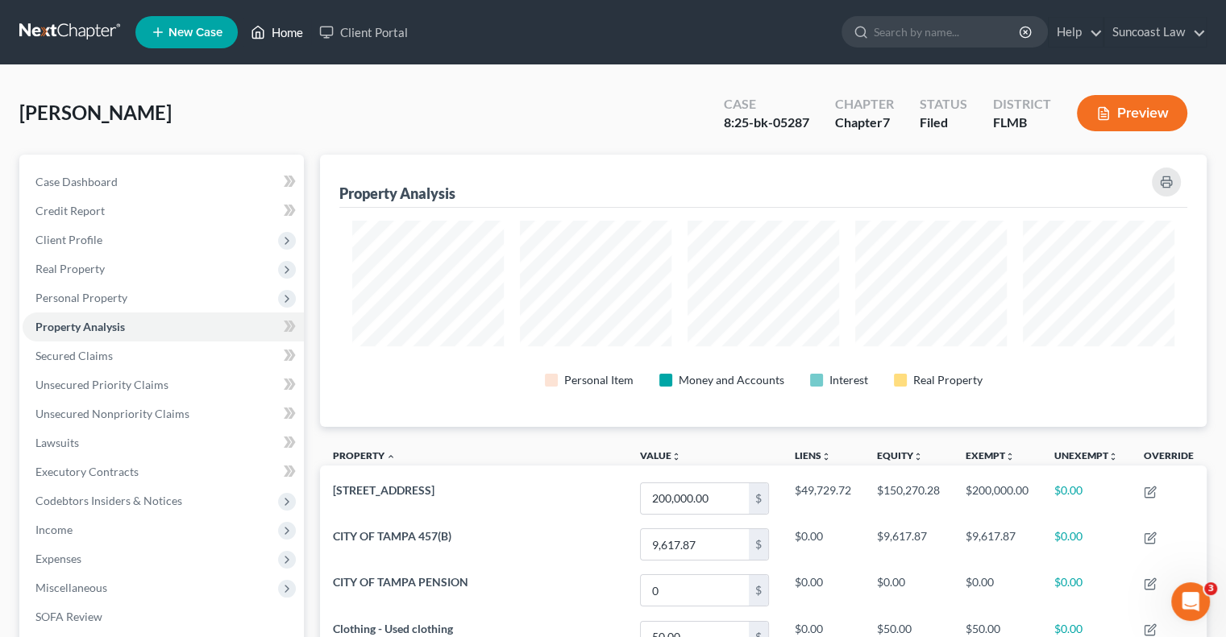
click at [292, 31] on link "Home" at bounding box center [277, 32] width 68 height 29
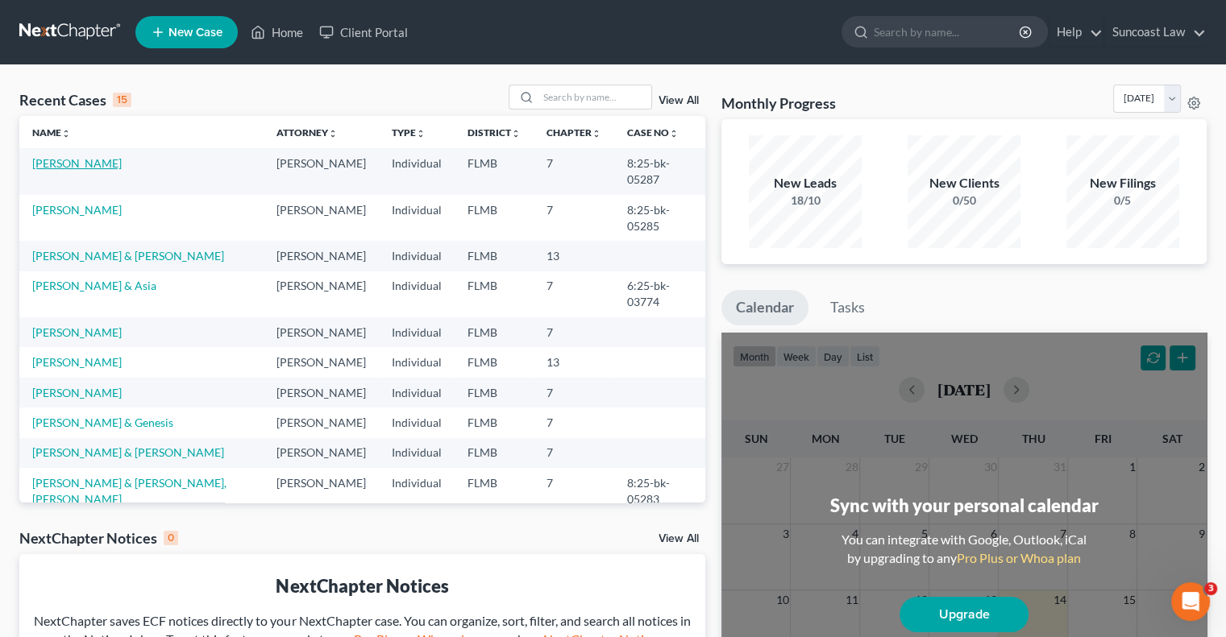
click at [67, 164] on link "[PERSON_NAME]" at bounding box center [76, 163] width 89 height 14
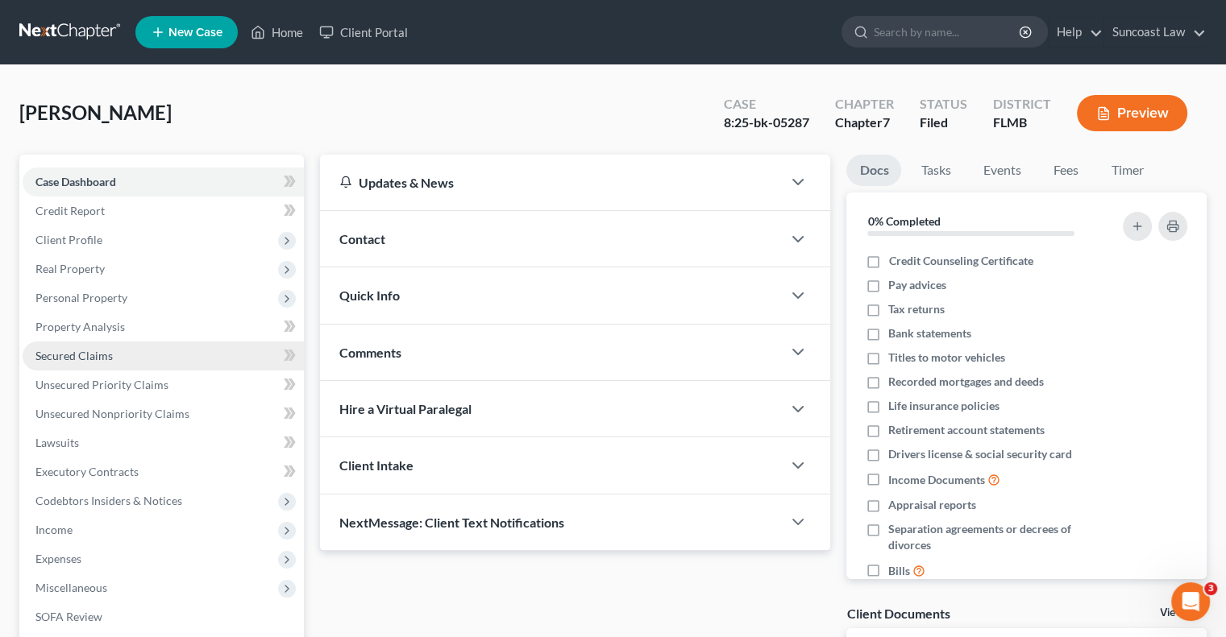
click at [113, 356] on link "Secured Claims" at bounding box center [163, 356] width 281 height 29
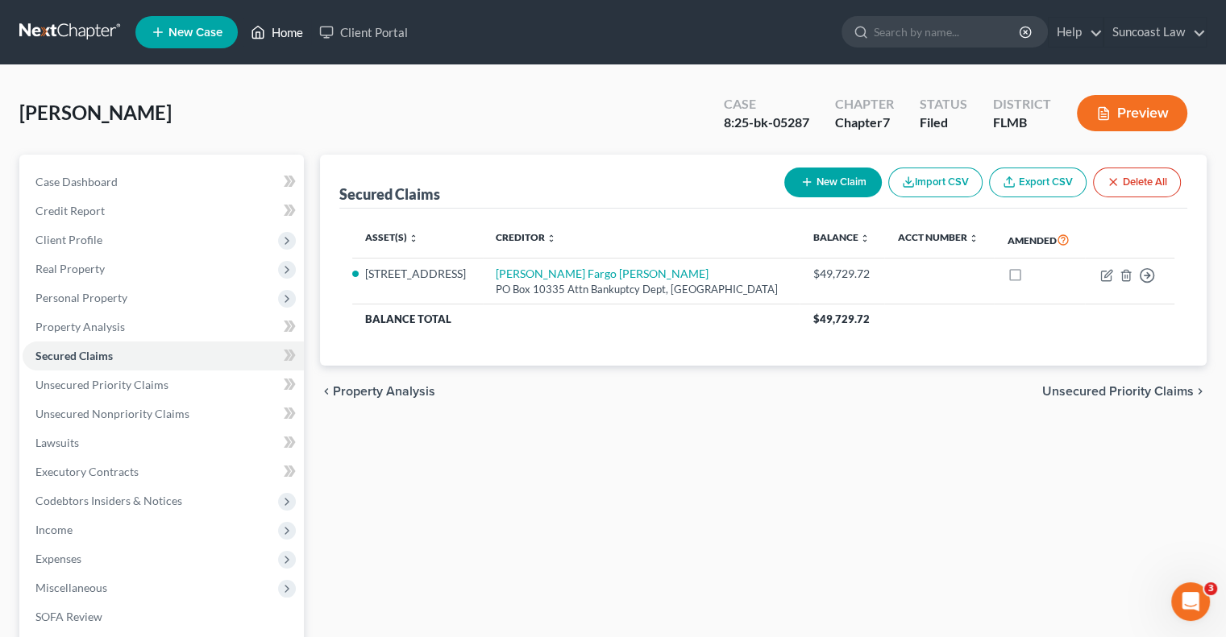
click at [292, 31] on link "Home" at bounding box center [277, 32] width 68 height 29
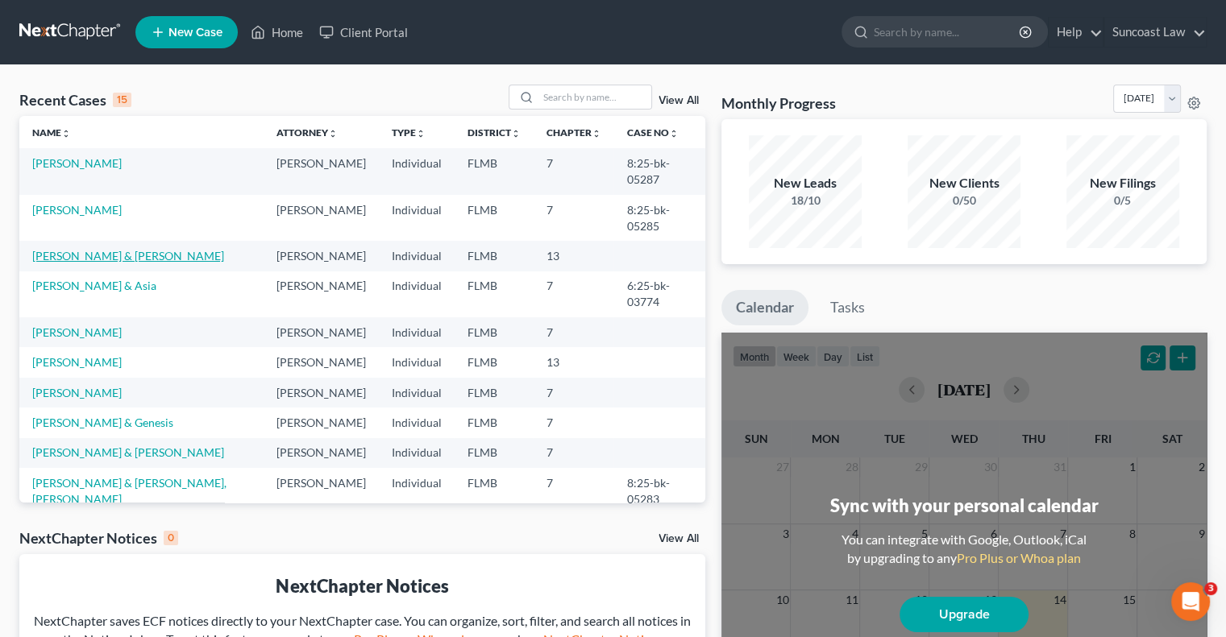
click at [96, 249] on link "[PERSON_NAME] & [PERSON_NAME]" at bounding box center [128, 256] width 192 height 14
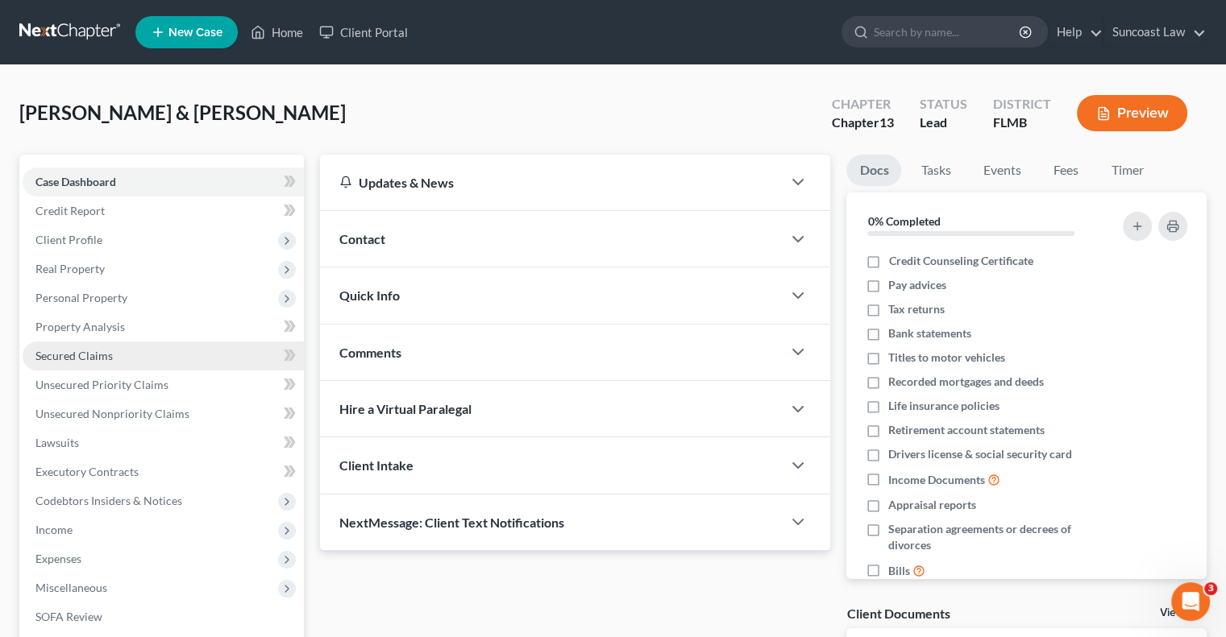
click at [95, 352] on span "Secured Claims" at bounding box center [73, 356] width 77 height 14
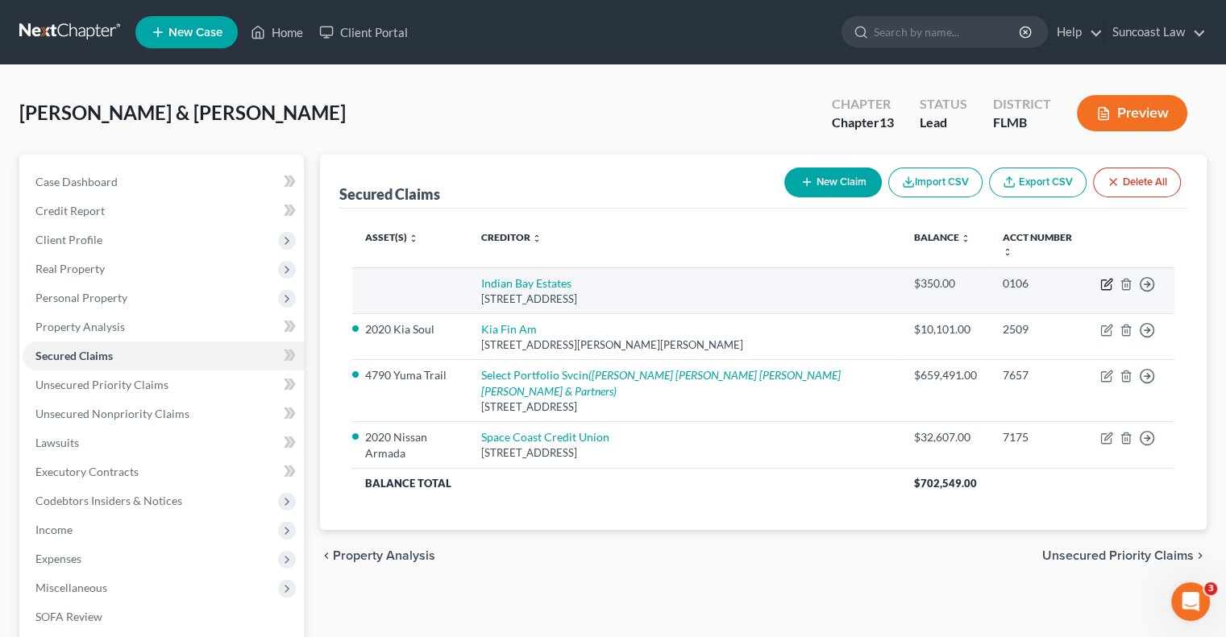
click at [1106, 278] on icon "button" at bounding box center [1106, 284] width 13 height 13
select select "9"
select select "0"
select select "2"
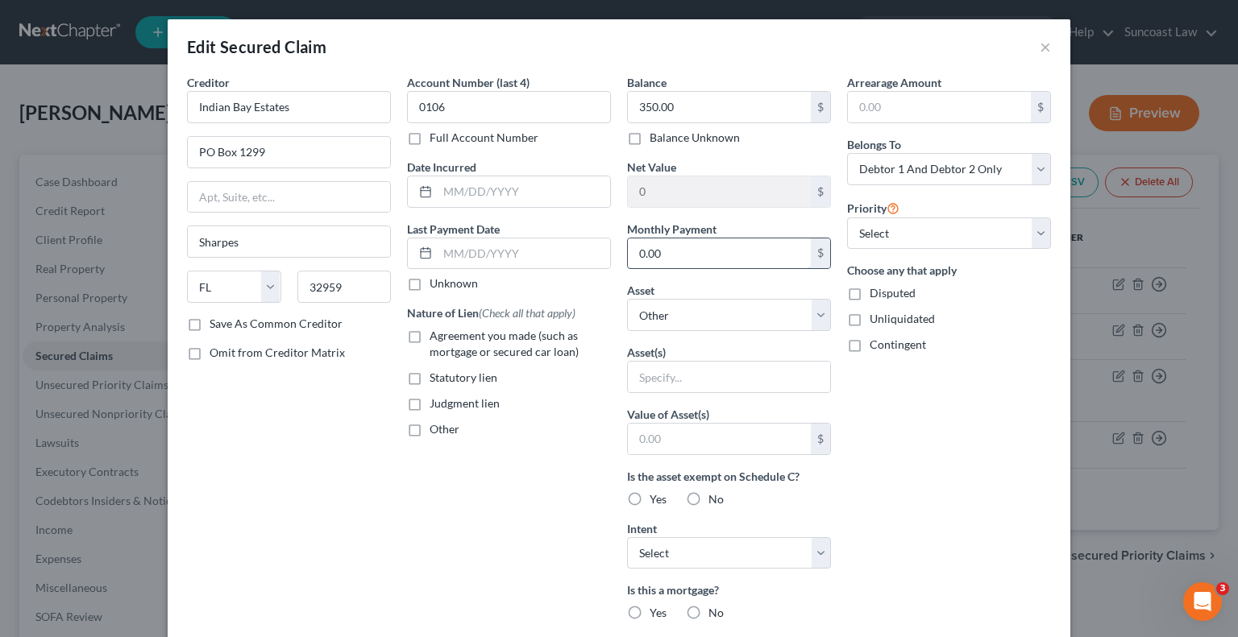
click at [684, 261] on input "0.00" at bounding box center [719, 254] width 183 height 31
type input "29"
click at [690, 313] on select "Select Other Multiple Assets Electronics - 2 laptops, 4 TVs - $300.0 2020 Nissa…" at bounding box center [729, 315] width 204 height 32
select select "4"
click at [627, 299] on select "Select Other Multiple Assets Electronics - 2 laptops, 4 TVs - $300.0 2020 Nissa…" at bounding box center [729, 315] width 204 height 32
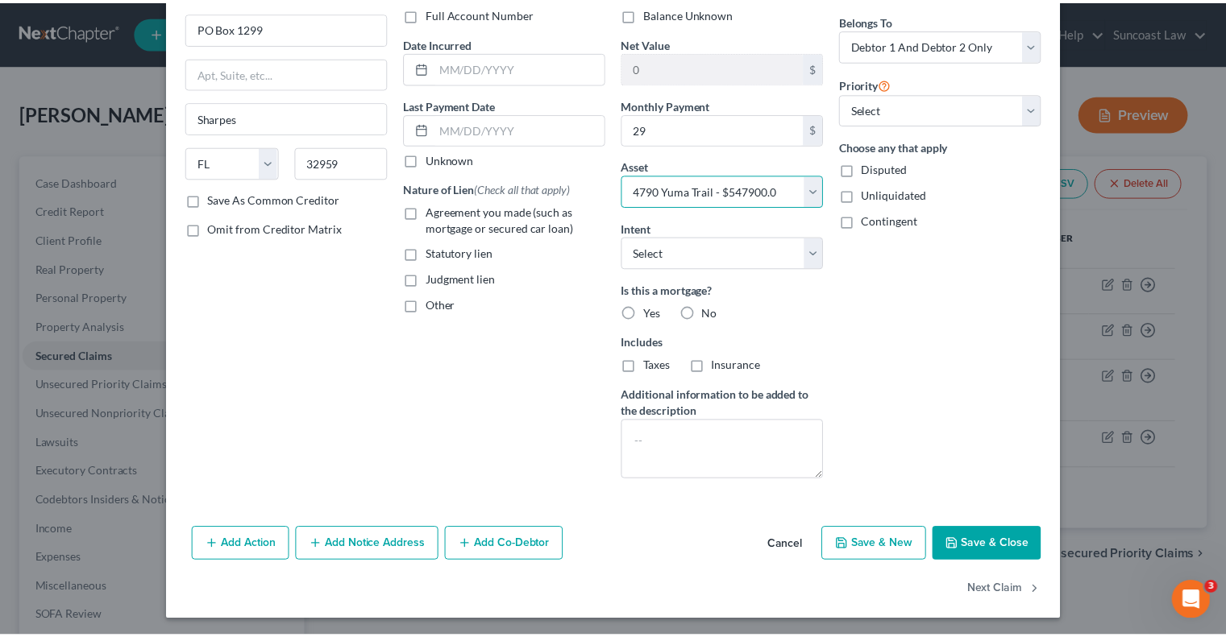
scroll to position [126, 0]
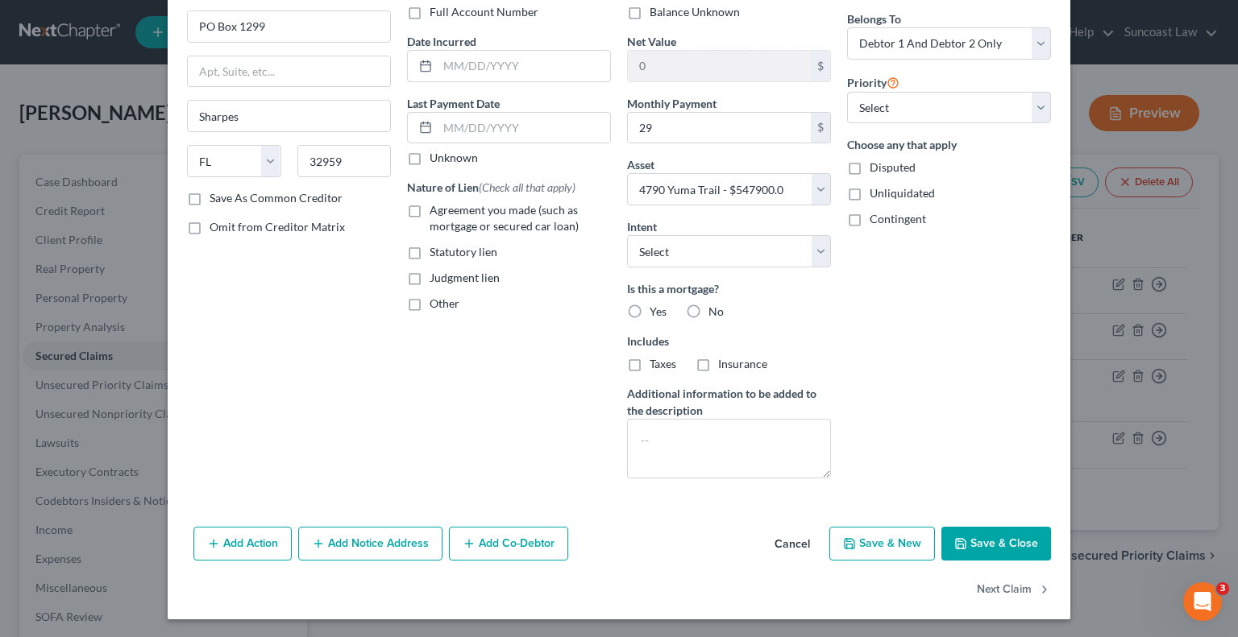
click at [1027, 537] on button "Save & Close" at bounding box center [996, 544] width 110 height 34
select select
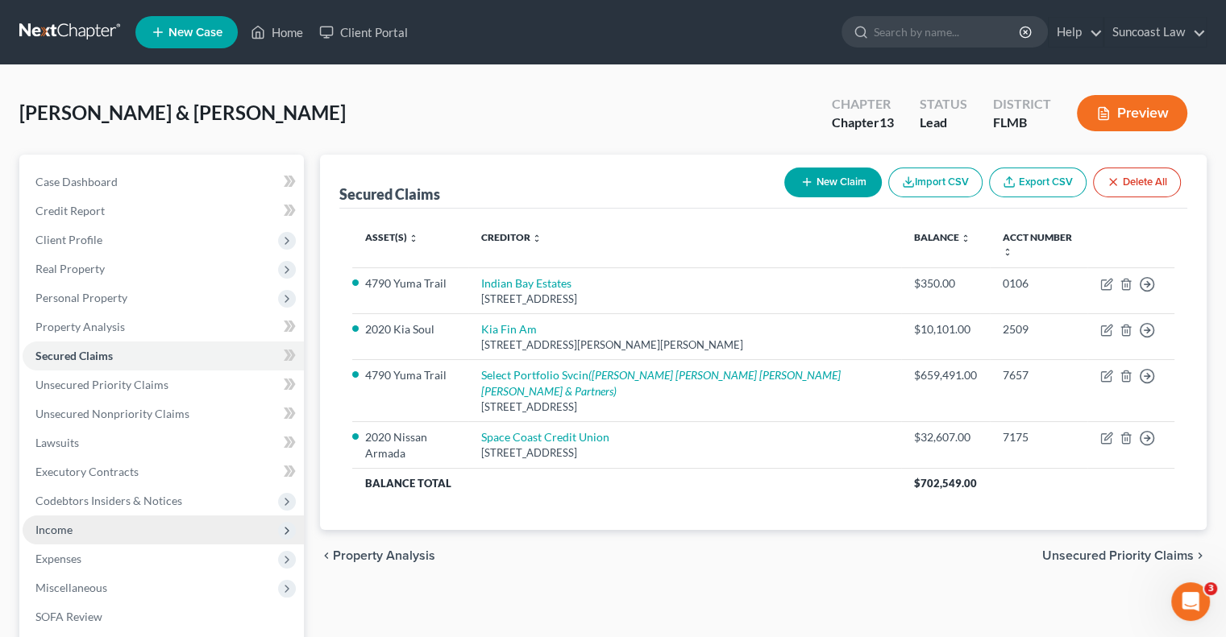
click at [65, 529] on span "Income" at bounding box center [53, 530] width 37 height 14
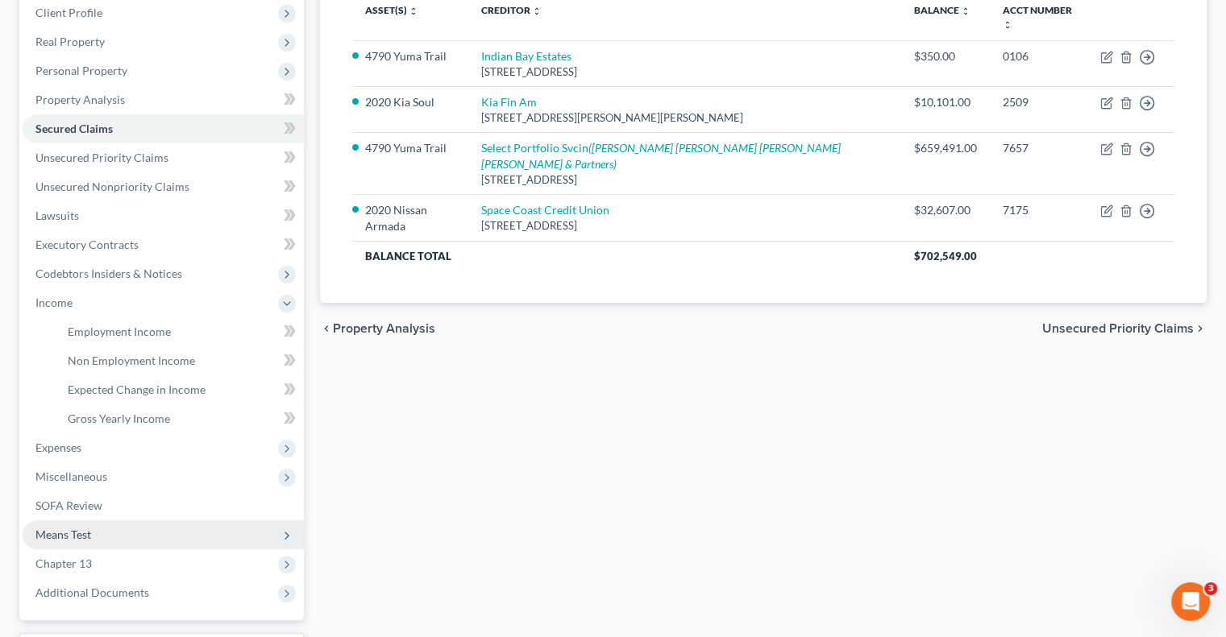
scroll to position [242, 0]
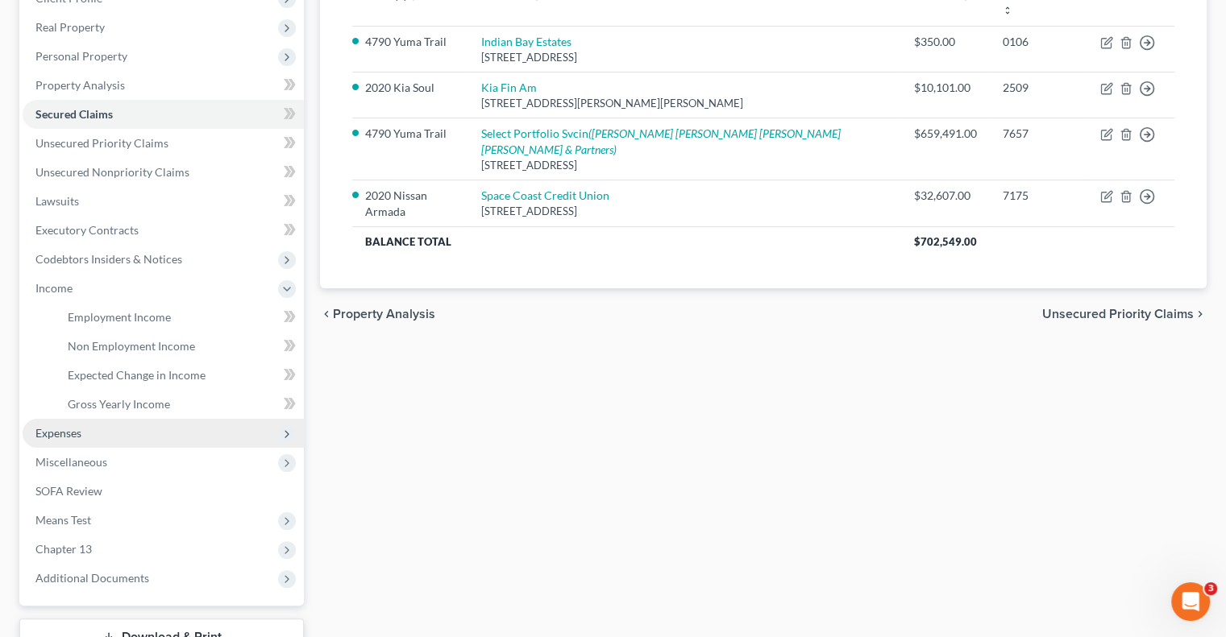
drag, startPoint x: 77, startPoint y: 438, endPoint x: 68, endPoint y: 444, distance: 11.2
click at [75, 438] on span "Expenses" at bounding box center [58, 433] width 46 height 14
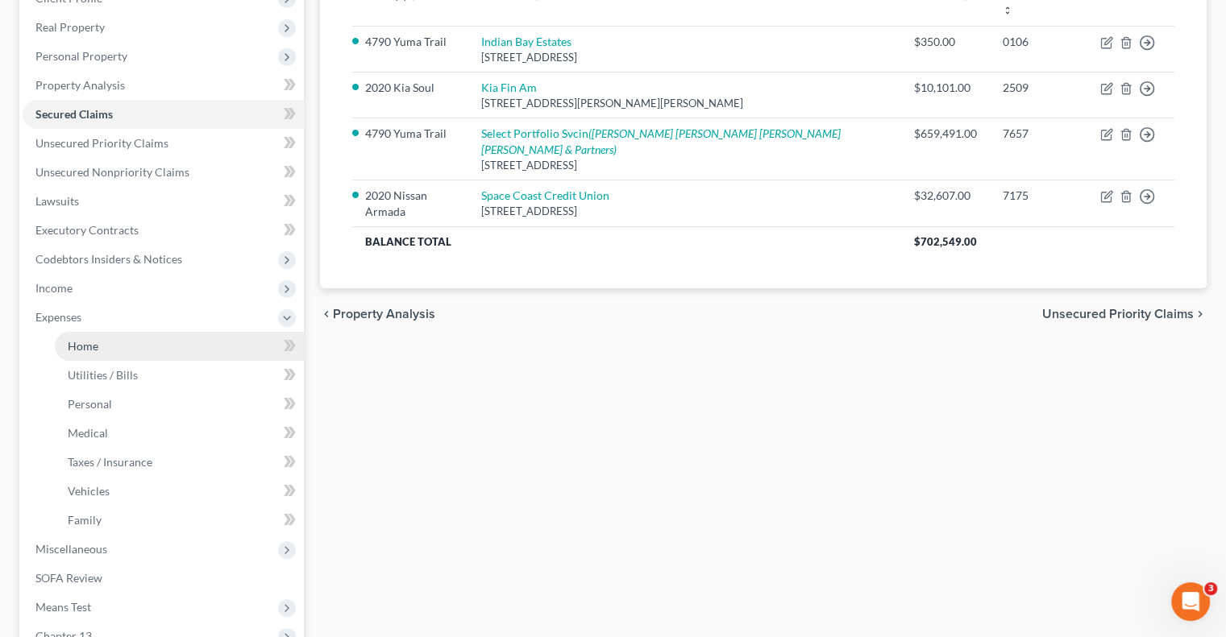
click at [101, 340] on link "Home" at bounding box center [179, 346] width 249 height 29
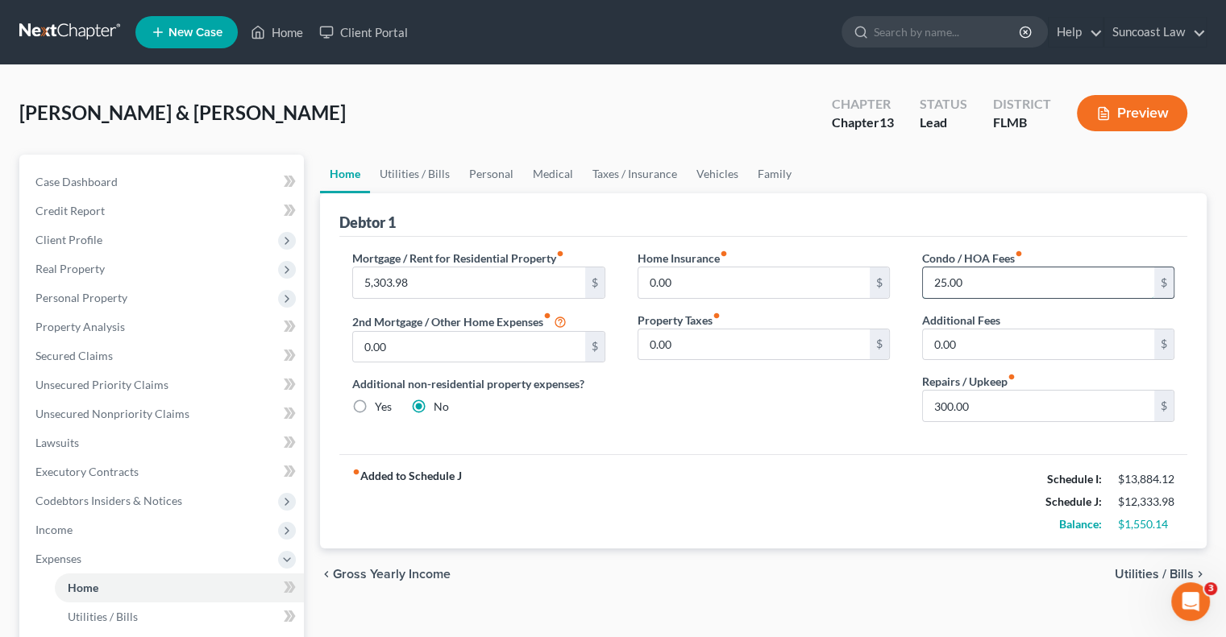
click at [1005, 284] on input "25.00" at bounding box center [1038, 283] width 231 height 31
type input "29"
click at [477, 176] on link "Personal" at bounding box center [491, 174] width 64 height 39
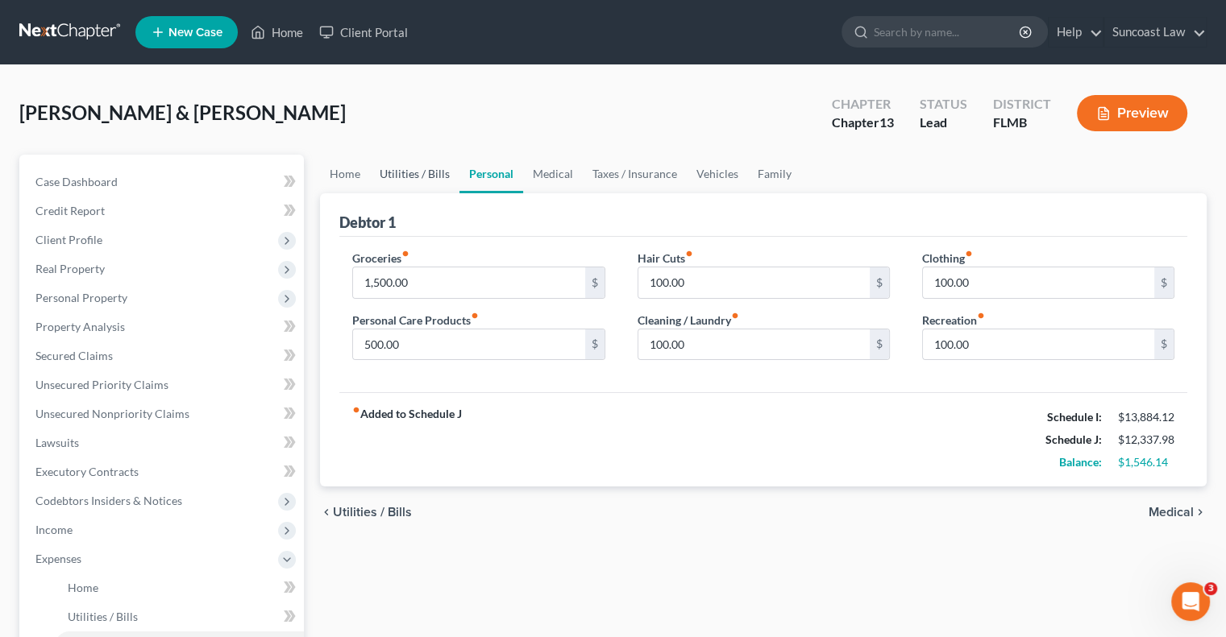
click at [429, 175] on link "Utilities / Bills" at bounding box center [414, 174] width 89 height 39
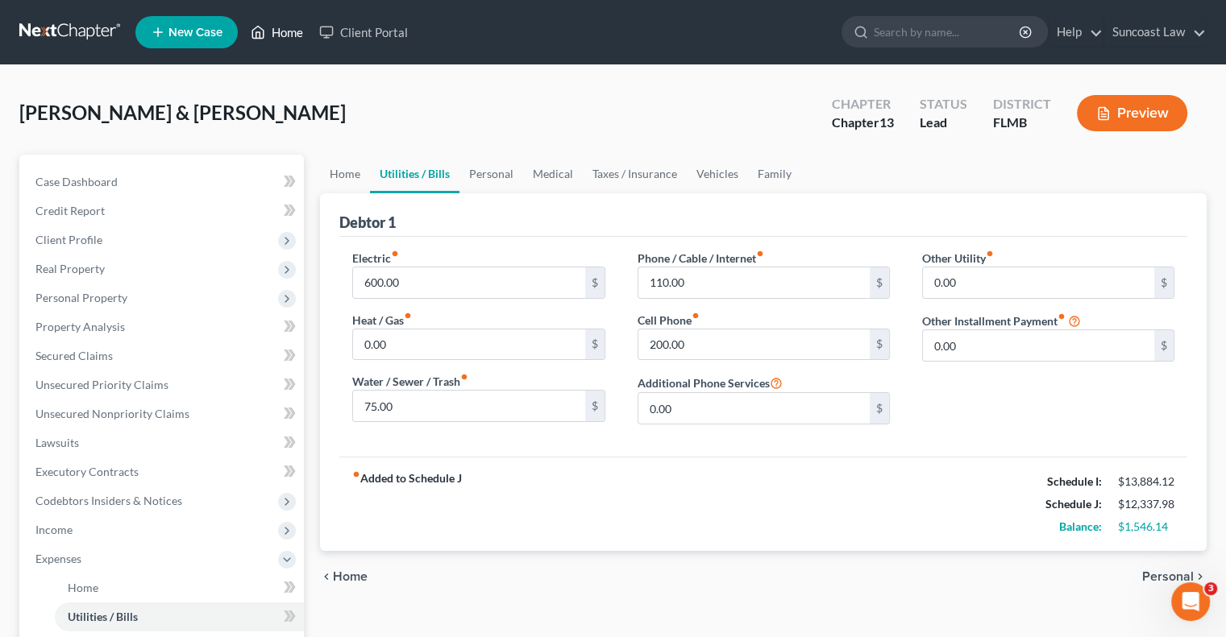
click at [283, 28] on link "Home" at bounding box center [277, 32] width 68 height 29
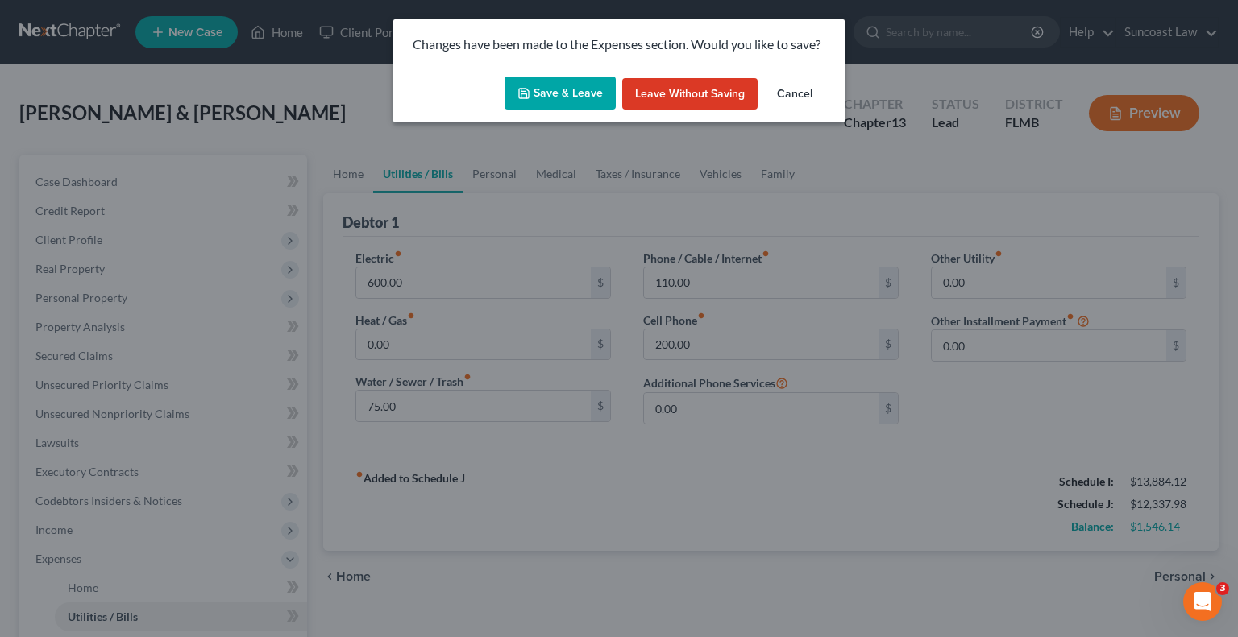
click at [583, 93] on button "Save & Leave" at bounding box center [559, 94] width 111 height 34
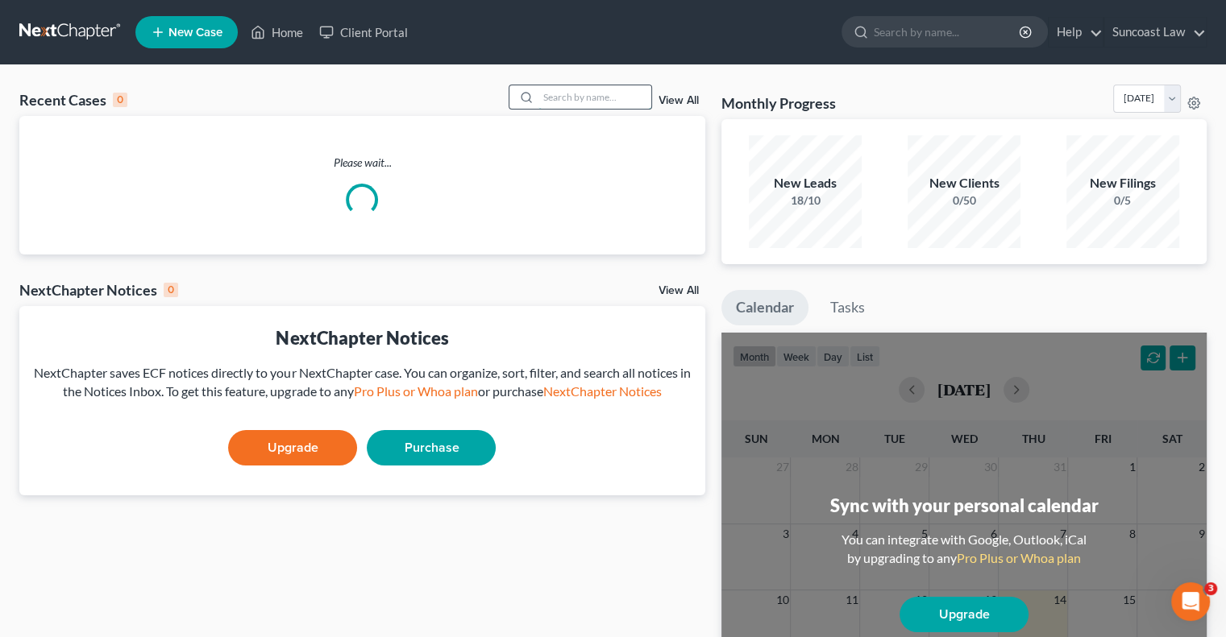
click at [575, 95] on input "search" at bounding box center [594, 96] width 113 height 23
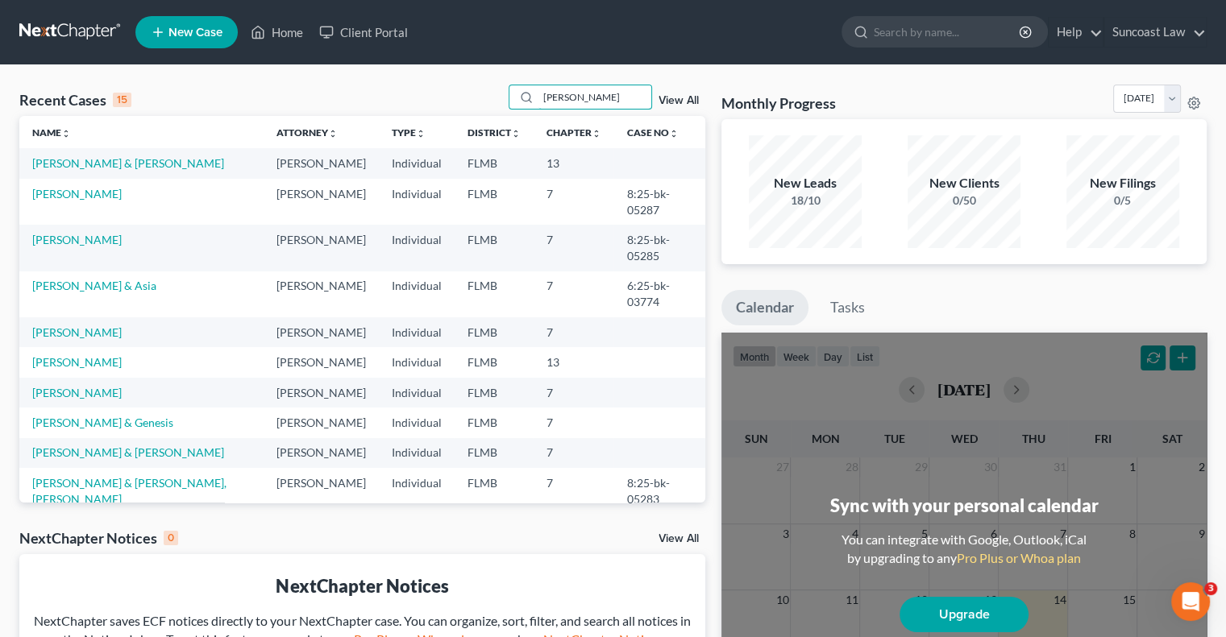
type input "[PERSON_NAME]"
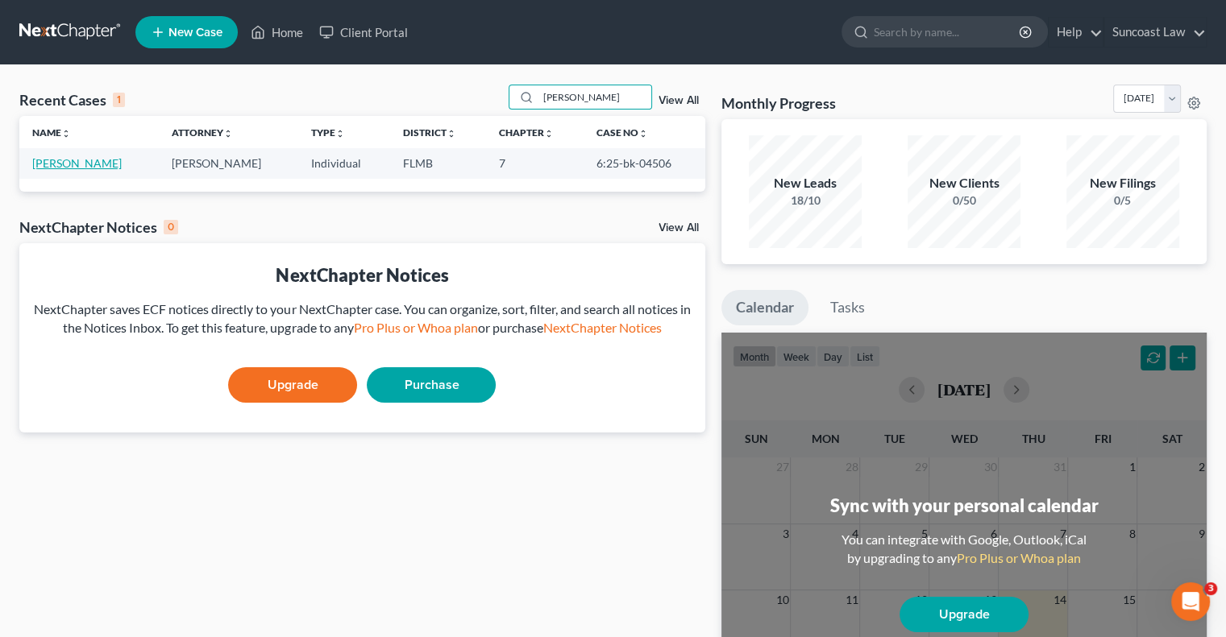
click at [50, 160] on link "[PERSON_NAME]" at bounding box center [76, 163] width 89 height 14
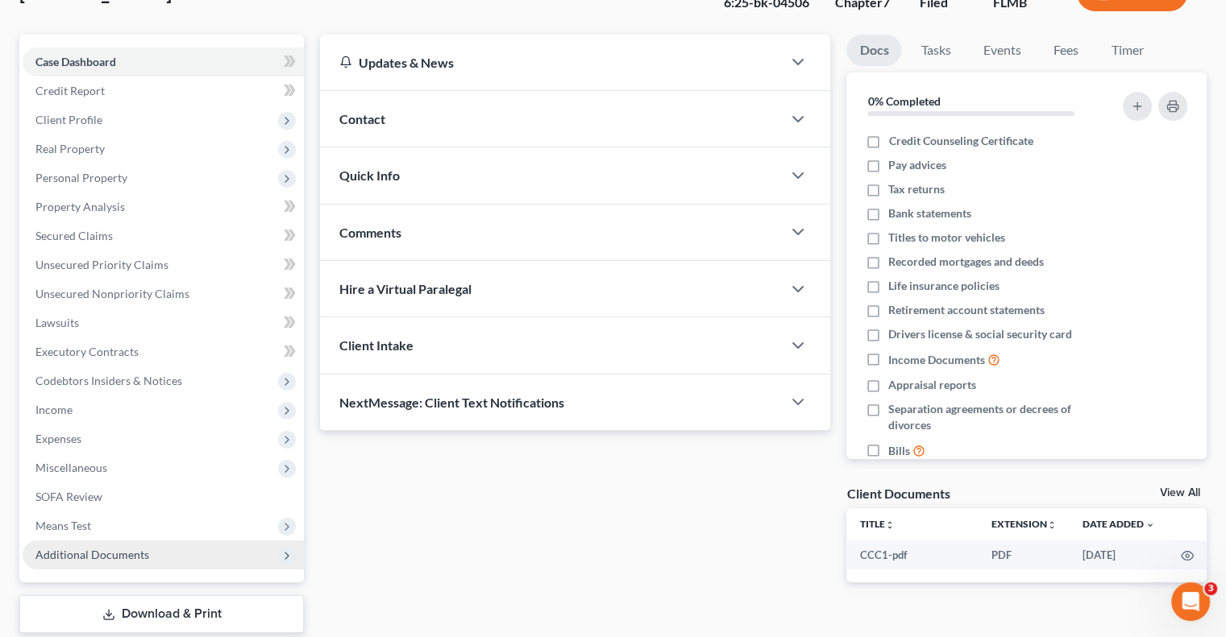
scroll to position [218, 0]
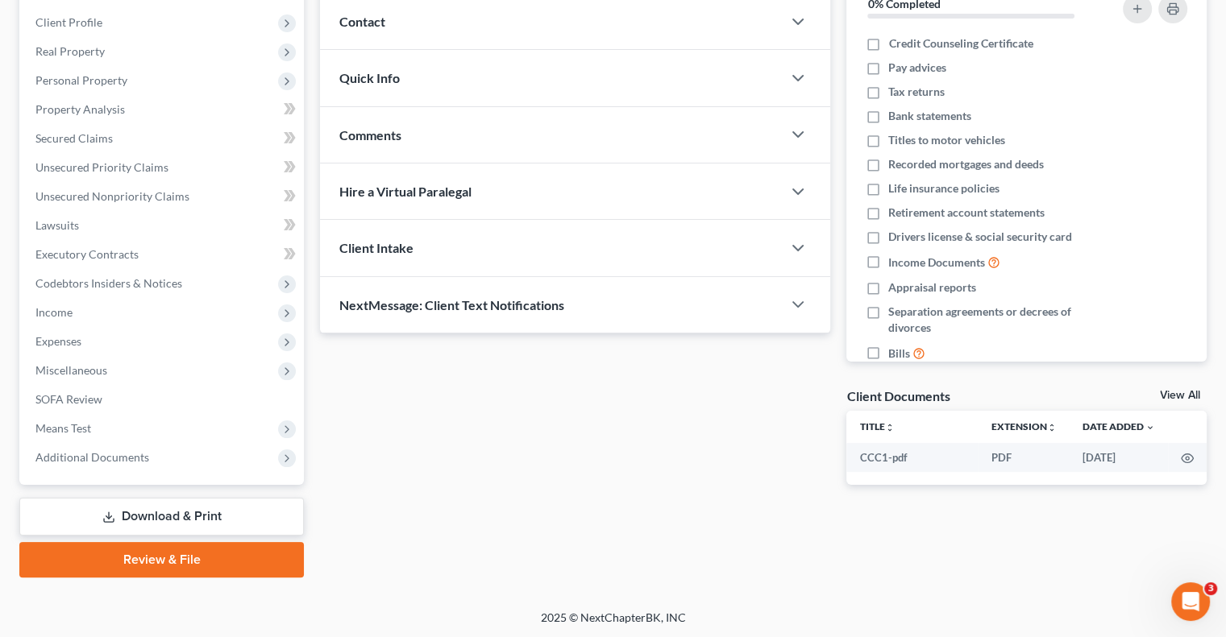
click at [178, 513] on link "Download & Print" at bounding box center [161, 517] width 284 height 38
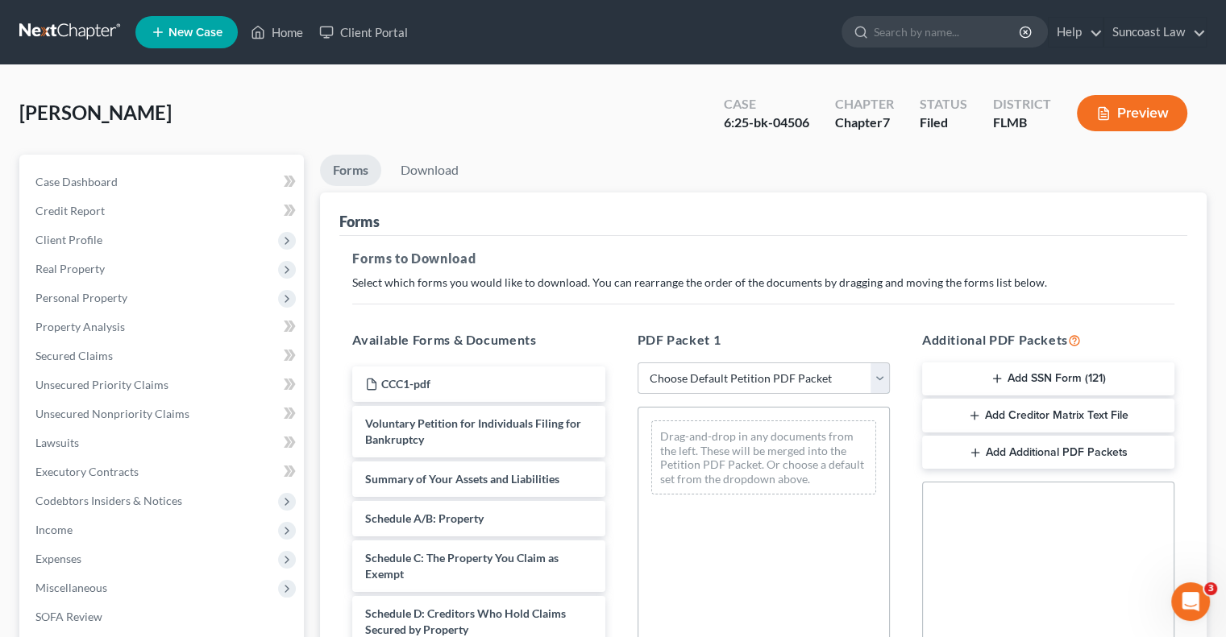
drag, startPoint x: 753, startPoint y: 371, endPoint x: 754, endPoint y: 392, distance: 20.2
click at [753, 373] on select "Choose Default Petition PDF Packet Complete Bankruptcy Petition (all forms and …" at bounding box center [763, 379] width 252 height 32
select select "0"
click at [637, 363] on select "Choose Default Petition PDF Packet Complete Bankruptcy Petition (all forms and …" at bounding box center [763, 379] width 252 height 32
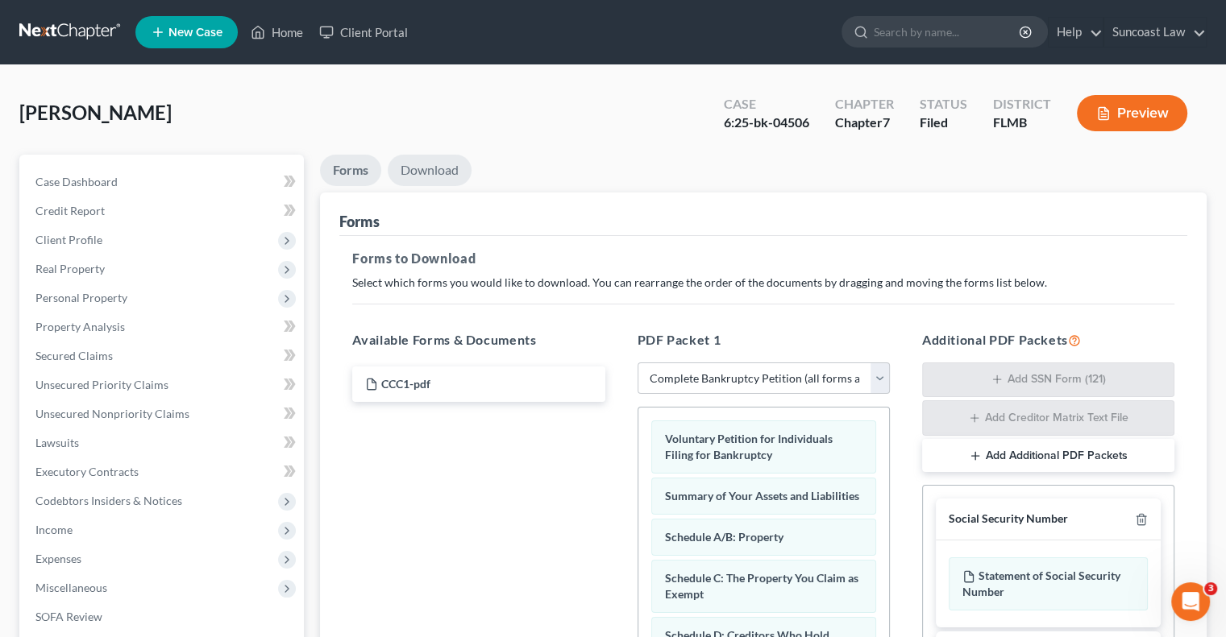
click at [435, 159] on link "Download" at bounding box center [430, 170] width 84 height 31
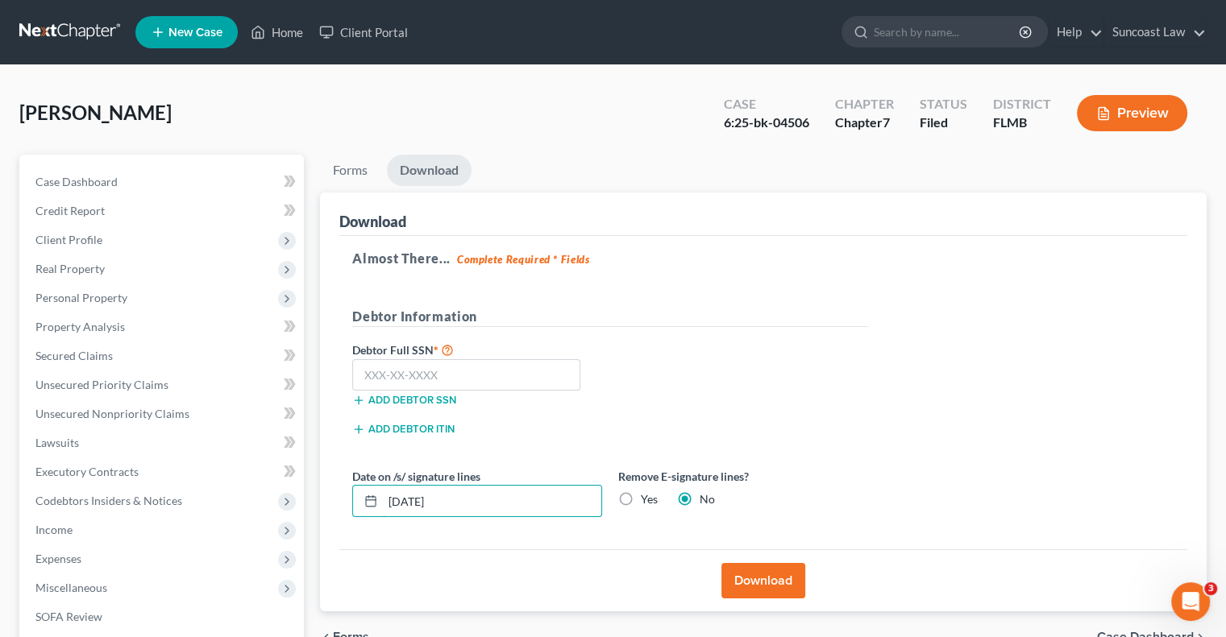
drag, startPoint x: 483, startPoint y: 505, endPoint x: 330, endPoint y: 498, distance: 154.1
click at [330, 498] on div "Download Almost There... Complete Required * Fields Debtor Information Debtor F…" at bounding box center [763, 403] width 886 height 420
type input "[DATE]"
click at [766, 573] on button "Download" at bounding box center [763, 580] width 84 height 35
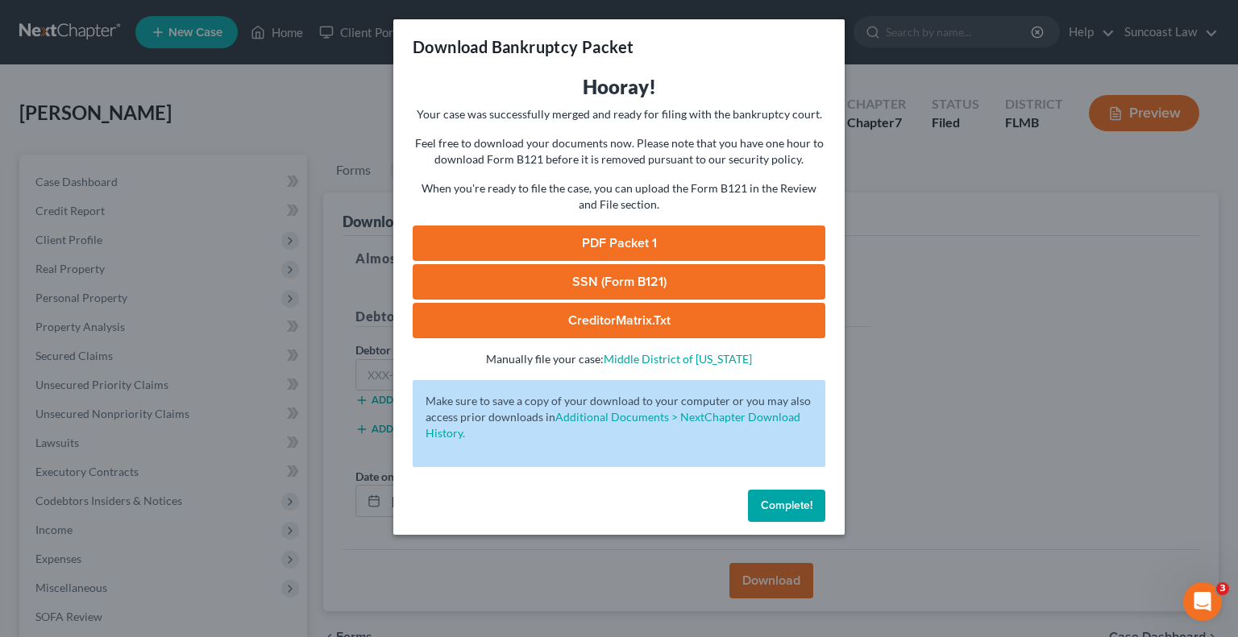
click at [651, 250] on link "PDF Packet 1" at bounding box center [619, 243] width 413 height 35
click at [774, 507] on span "Complete!" at bounding box center [787, 506] width 52 height 14
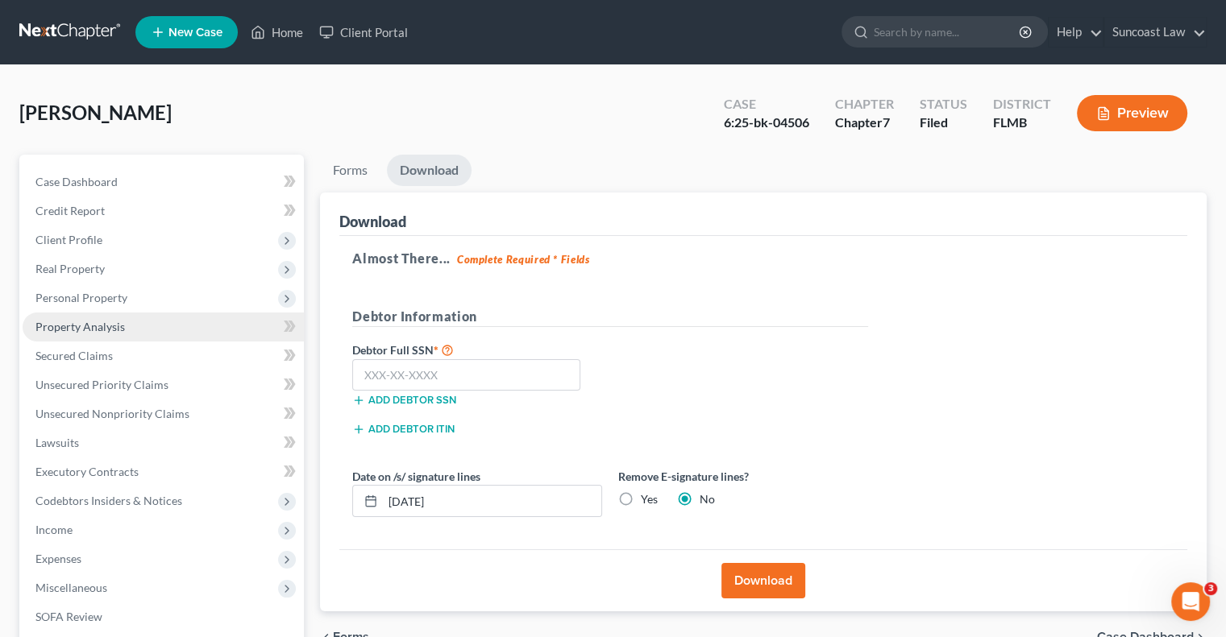
drag, startPoint x: 103, startPoint y: 320, endPoint x: 116, endPoint y: 328, distance: 15.2
click at [103, 320] on span "Property Analysis" at bounding box center [79, 327] width 89 height 14
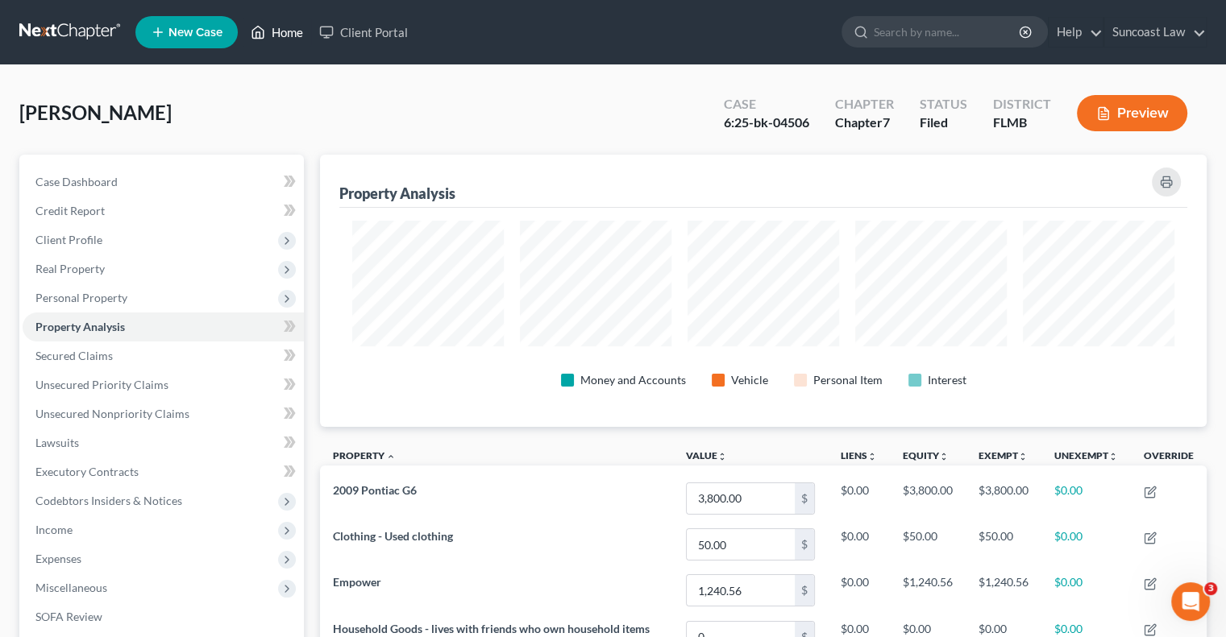
click at [282, 39] on link "Home" at bounding box center [277, 32] width 68 height 29
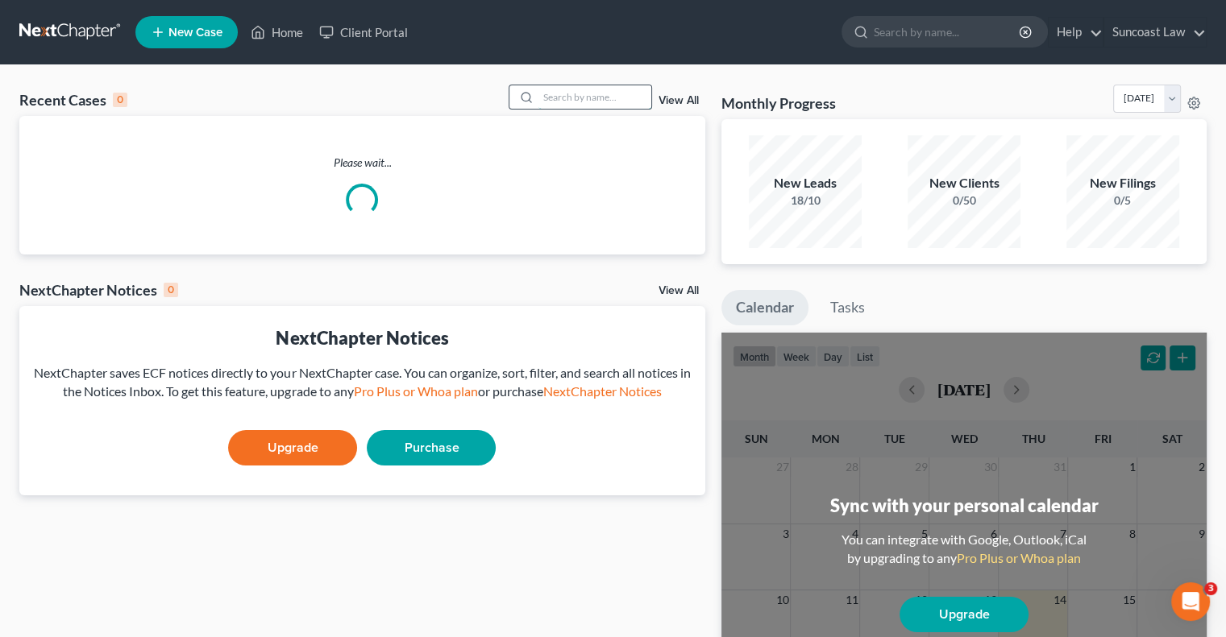
click at [580, 97] on input "search" at bounding box center [594, 96] width 113 height 23
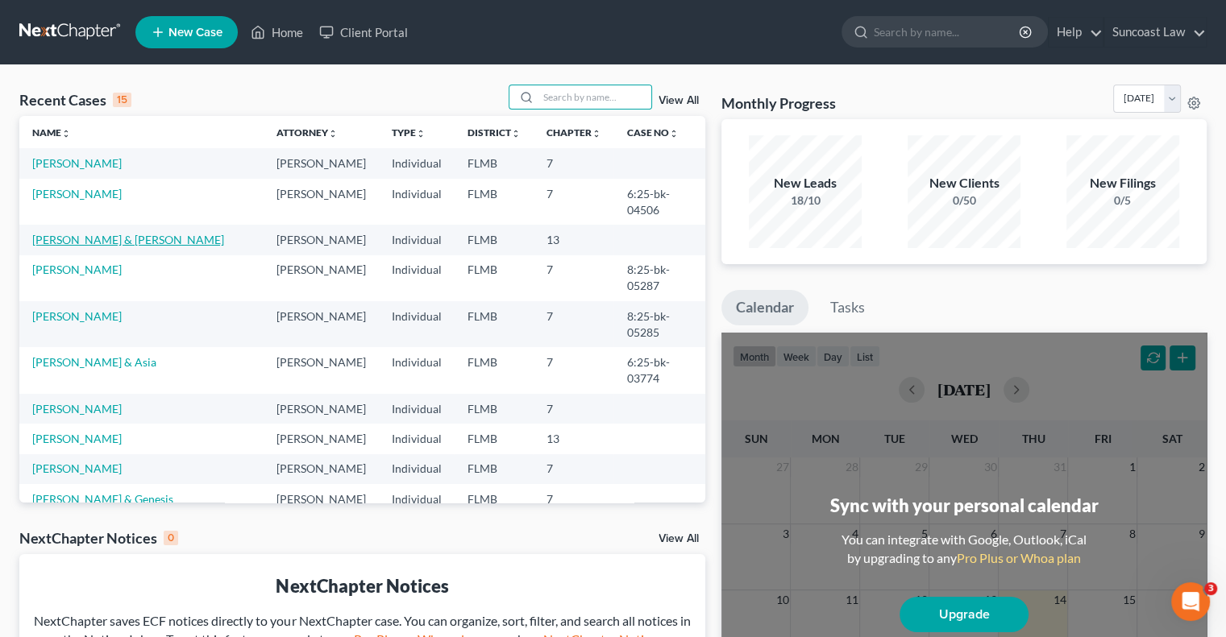
click at [114, 233] on link "[PERSON_NAME] & [PERSON_NAME]" at bounding box center [128, 240] width 192 height 14
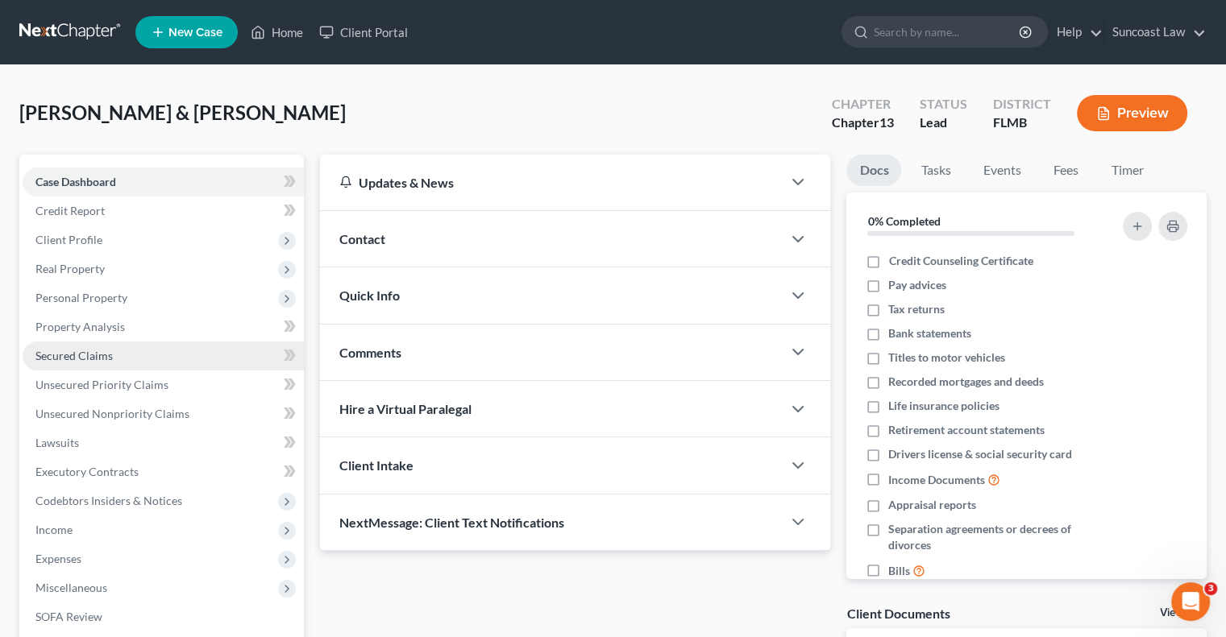
click at [107, 357] on span "Secured Claims" at bounding box center [73, 356] width 77 height 14
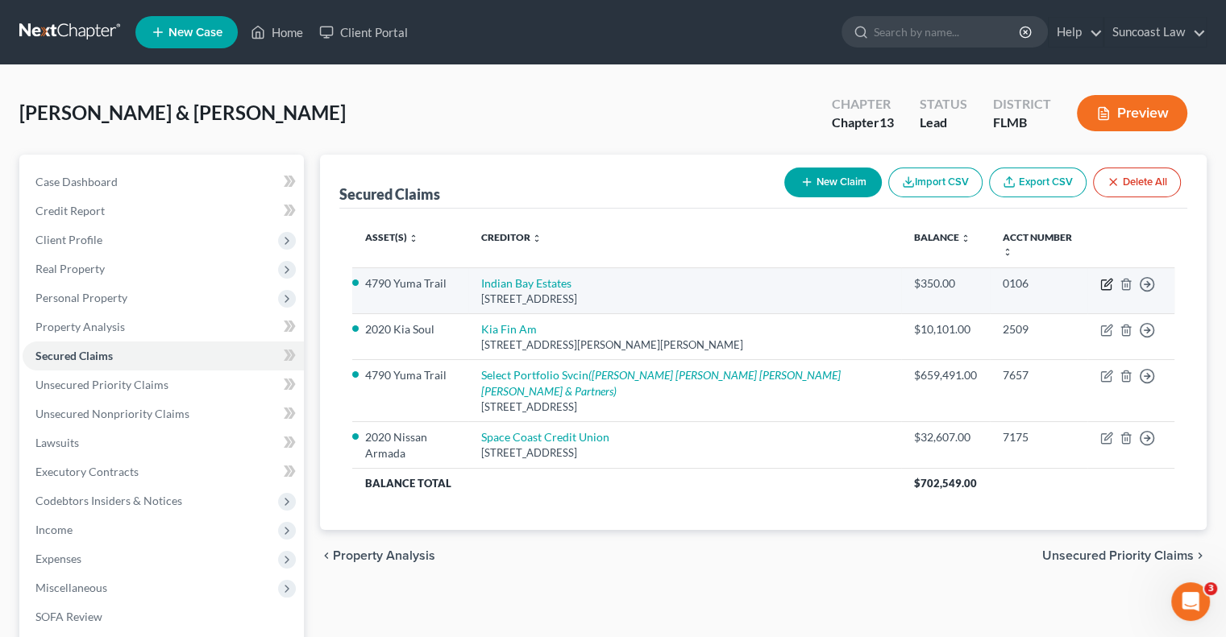
click at [1108, 279] on icon "button" at bounding box center [1107, 282] width 7 height 7
select select "9"
select select "4"
select select "2"
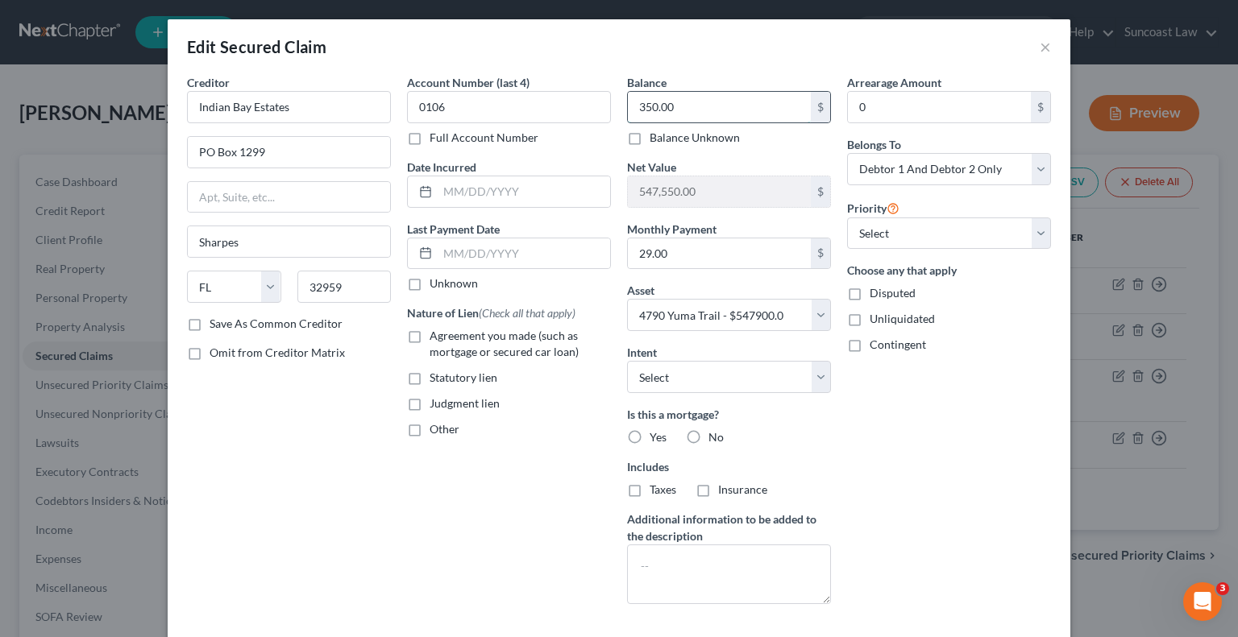
click at [728, 110] on input "350.00" at bounding box center [719, 107] width 183 height 31
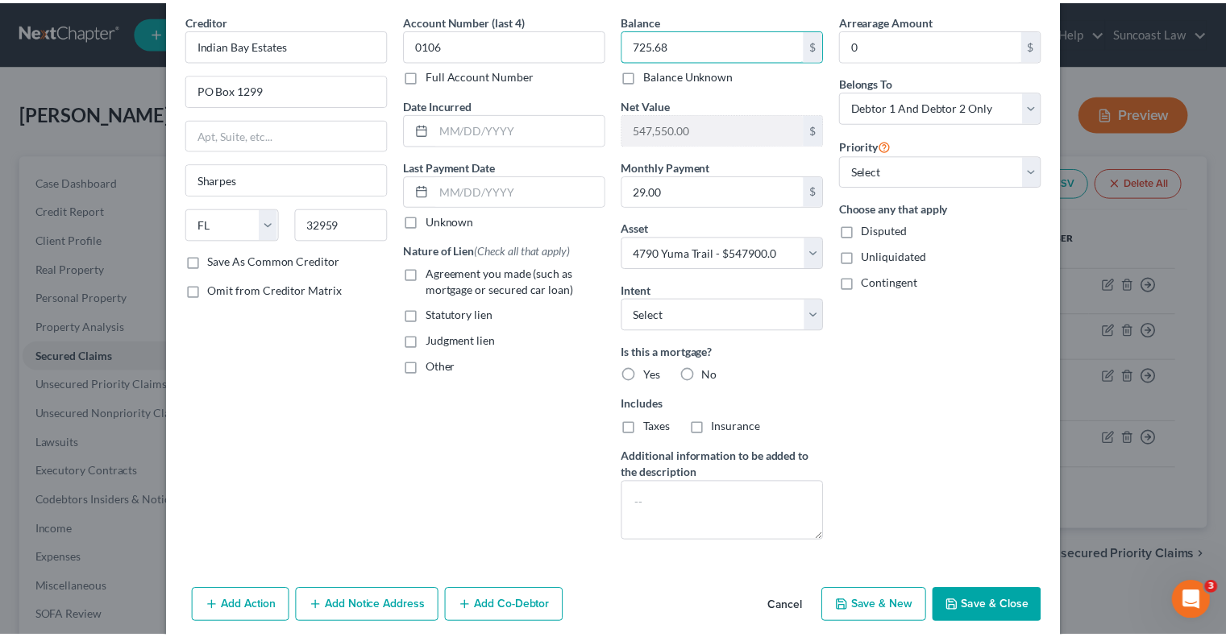
scroll to position [126, 0]
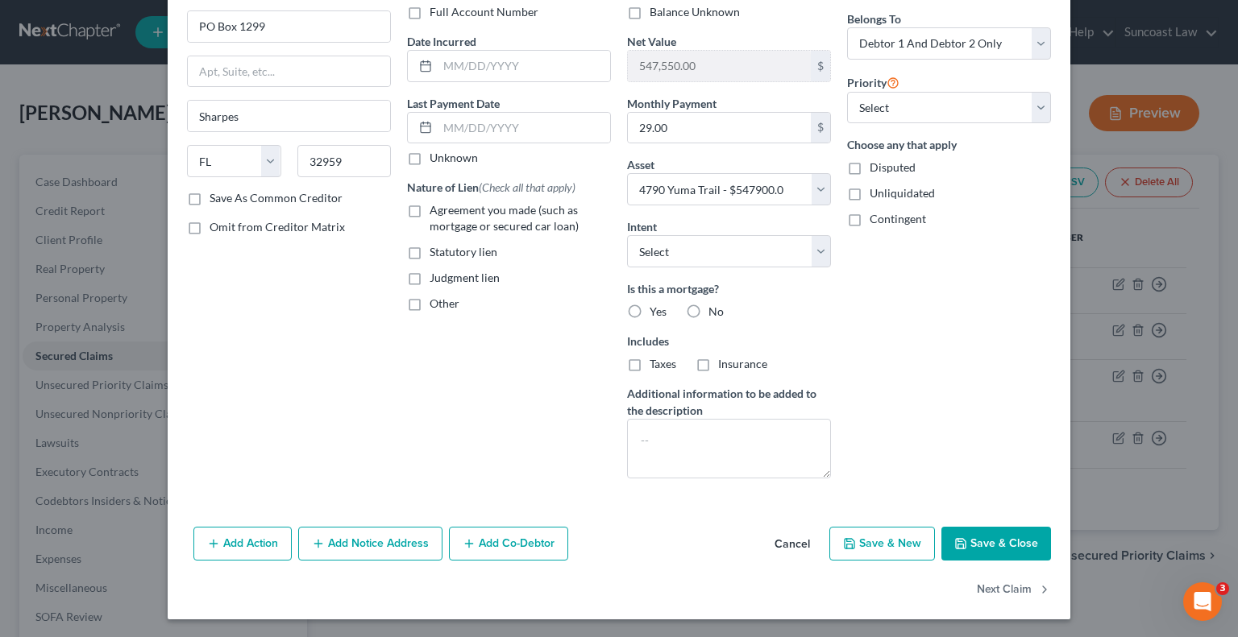
type input "725.68"
click at [993, 546] on button "Save & Close" at bounding box center [996, 544] width 110 height 34
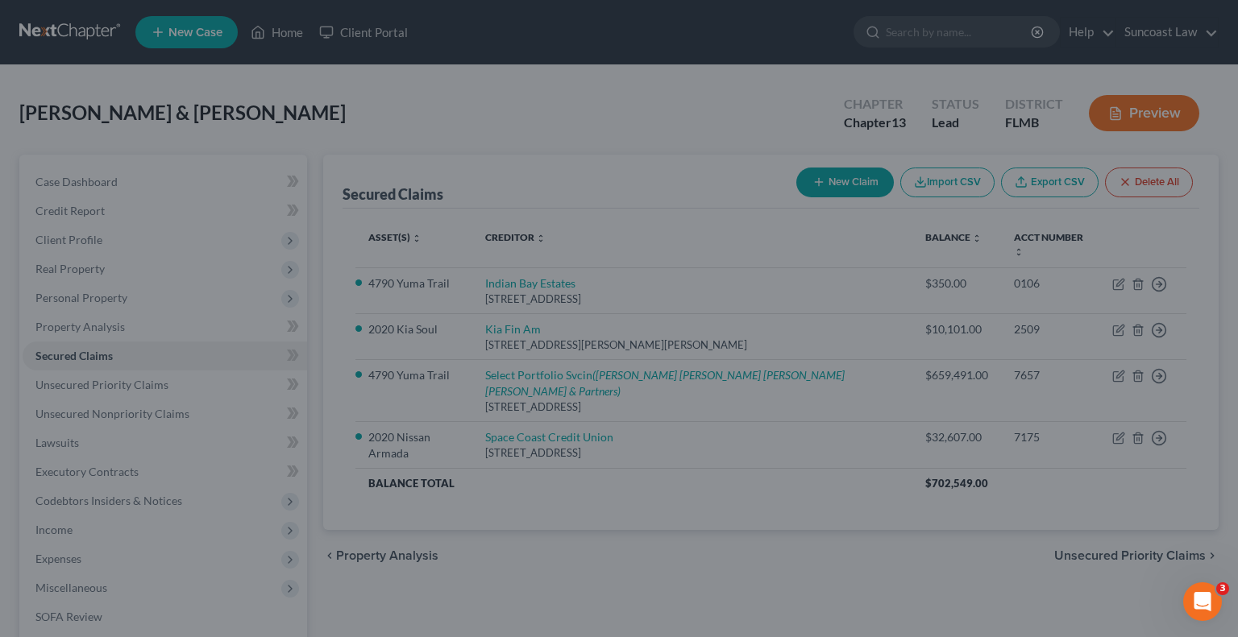
select select
